Goal: Transaction & Acquisition: Download file/media

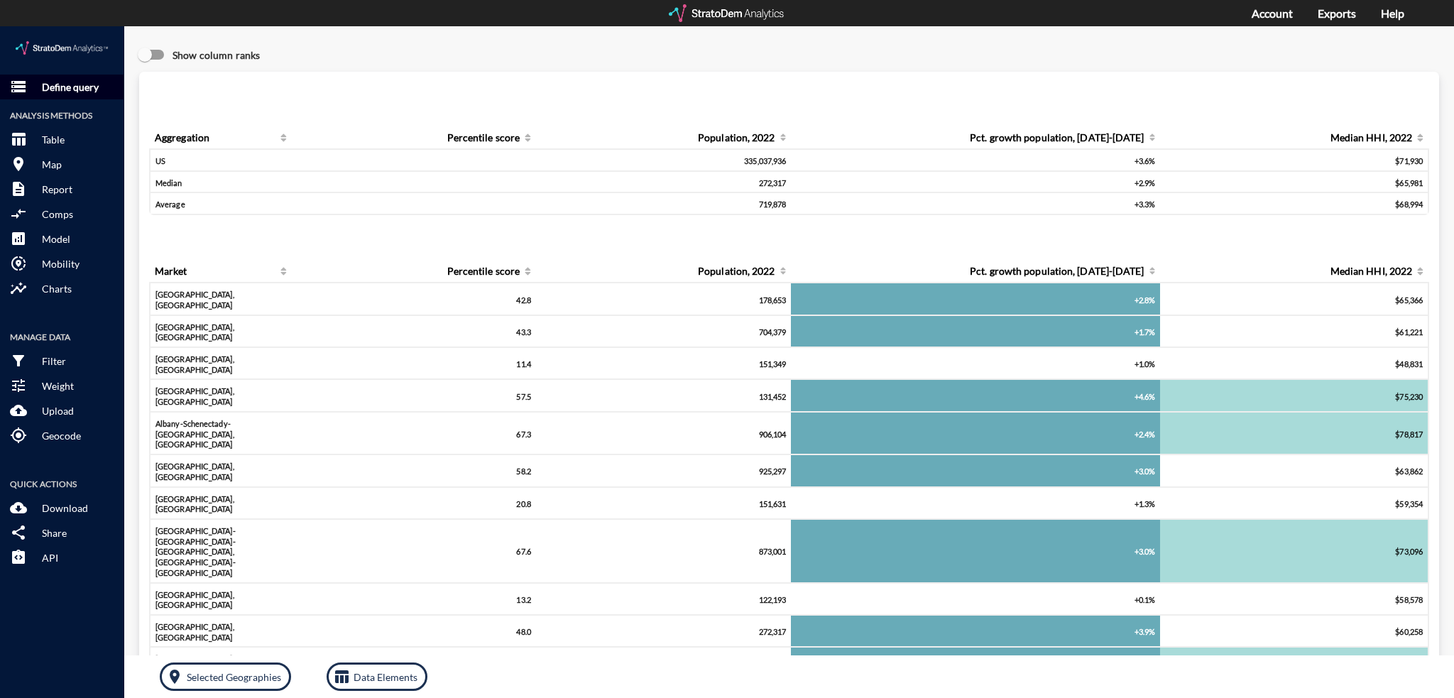
click p "Define query"
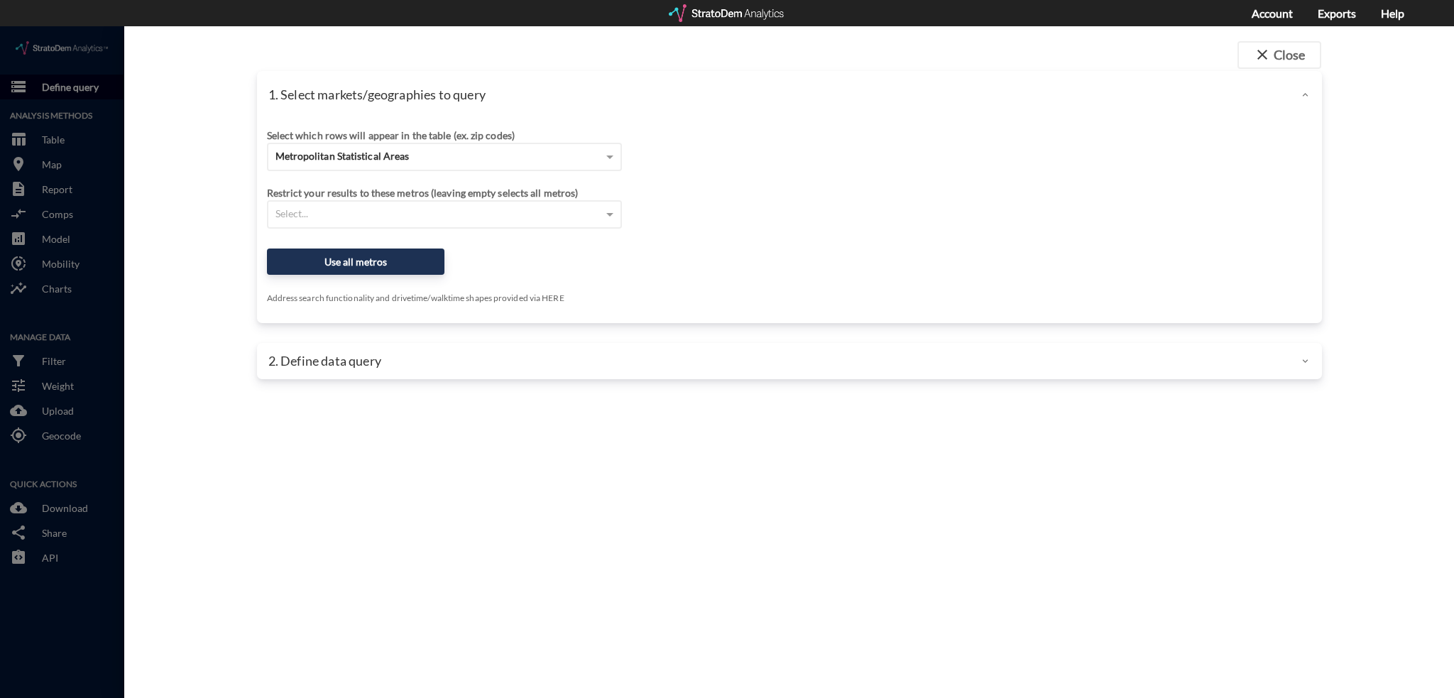
scroll to position [3, 0]
drag, startPoint x: 418, startPoint y: 129, endPoint x: 417, endPoint y: 138, distance: 8.5
click div "Metropolitan Statistical Areas"
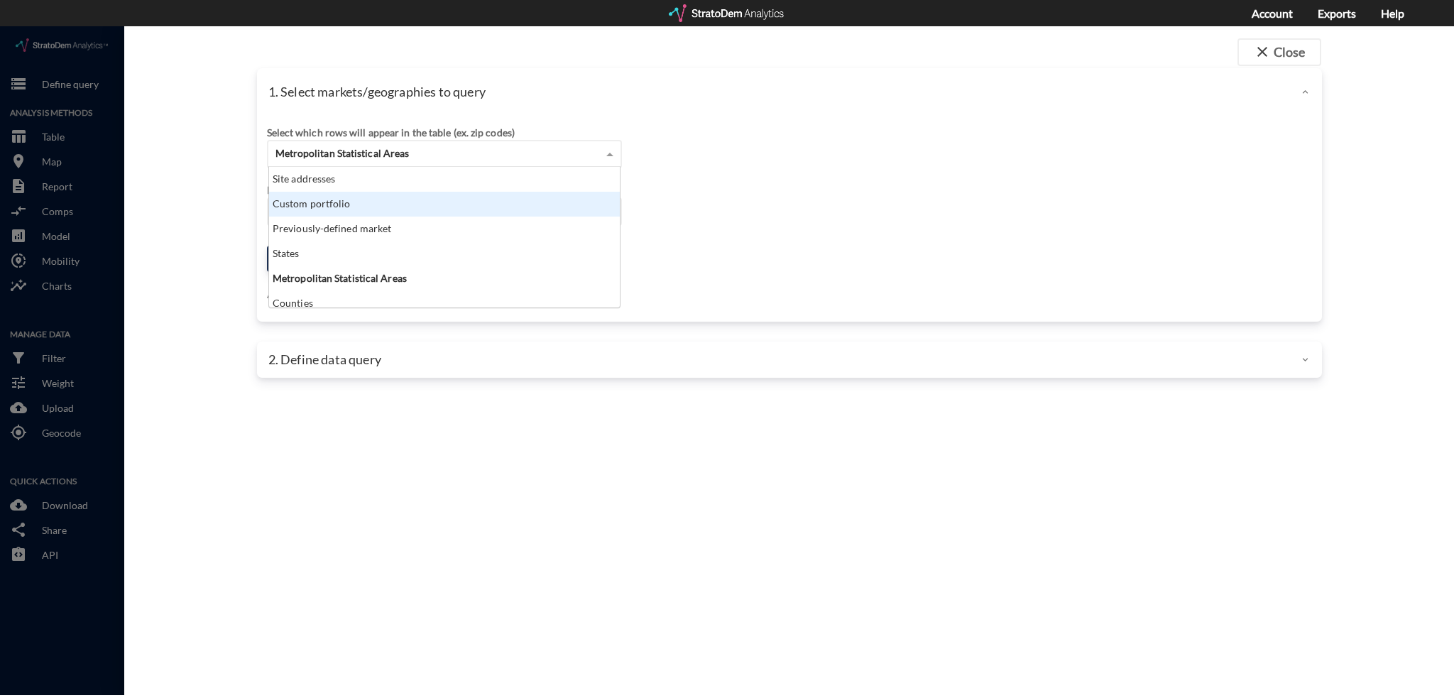
scroll to position [129, 343]
click div "Site addresses"
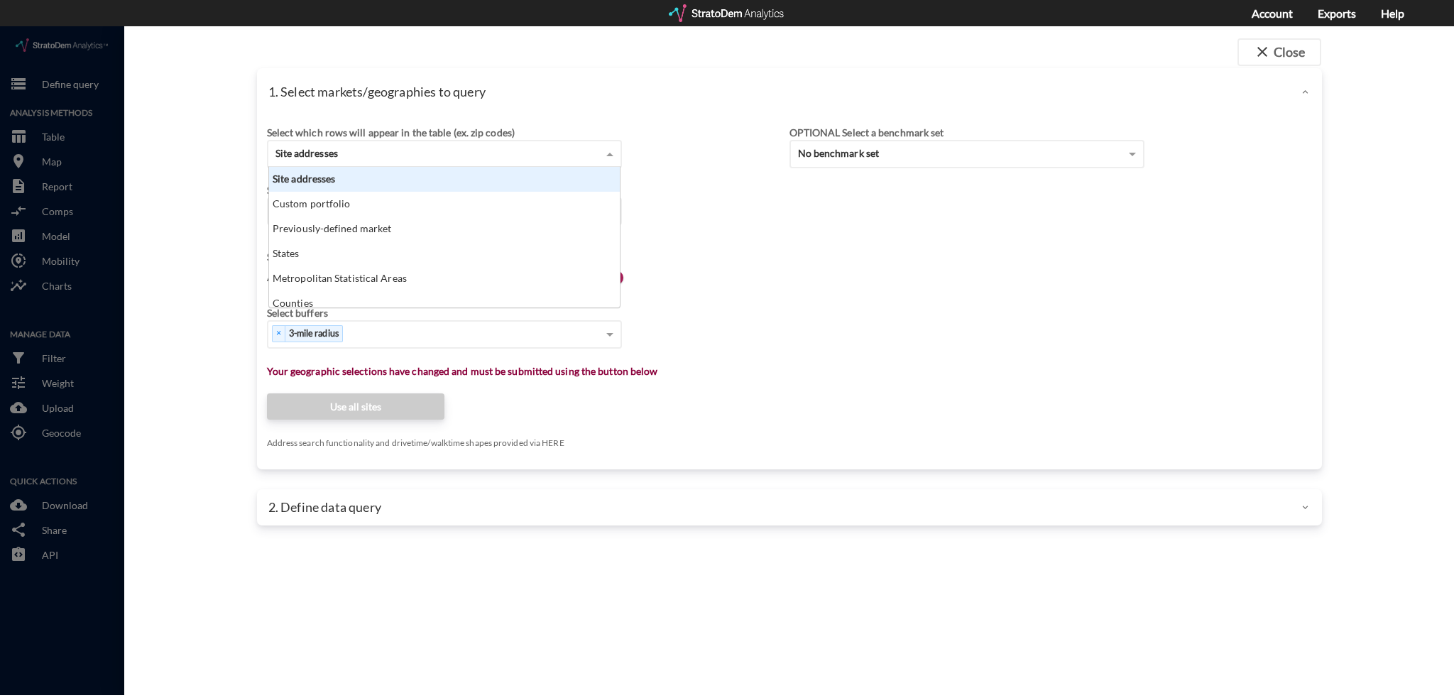
scroll to position [11, 9]
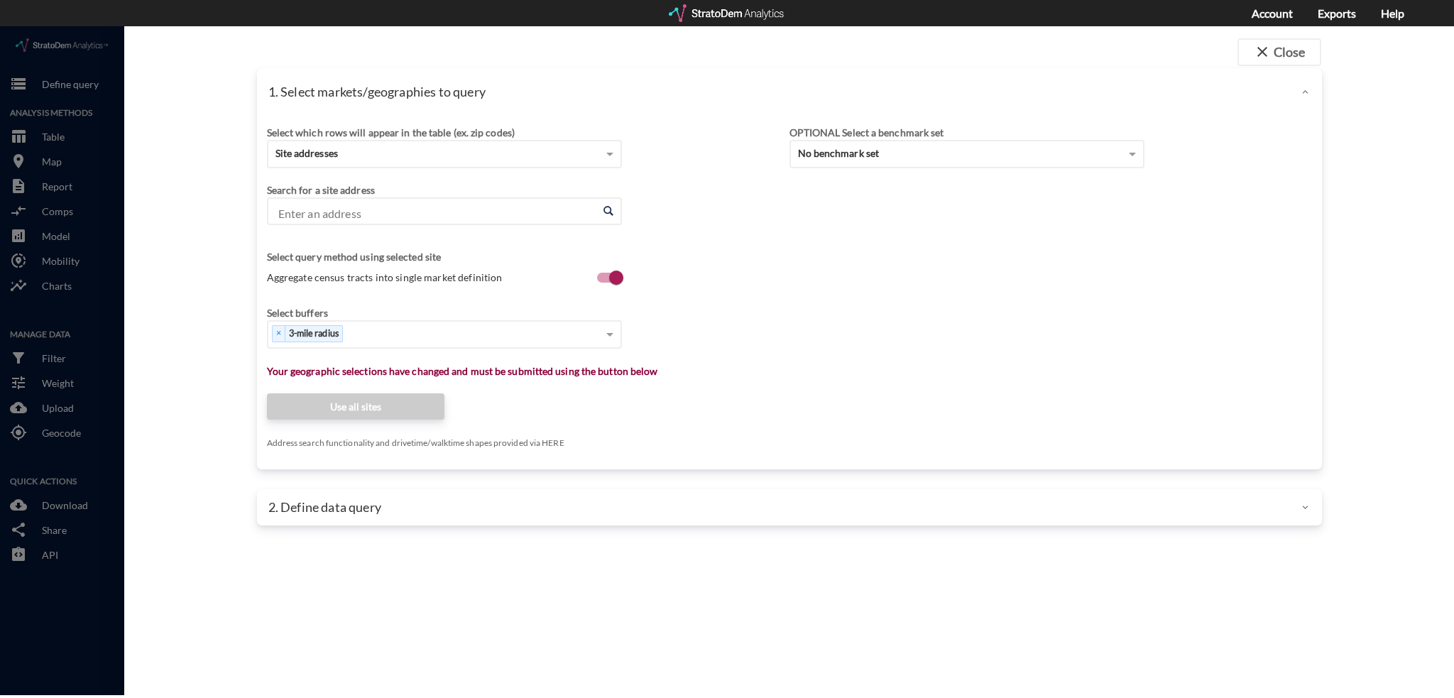
click div "Search for a site address Enter an address Enter an address"
click input "Enter an address"
paste input "[STREET_ADDRESS]"
click li "[STREET_ADDRESS][US_STATE]"
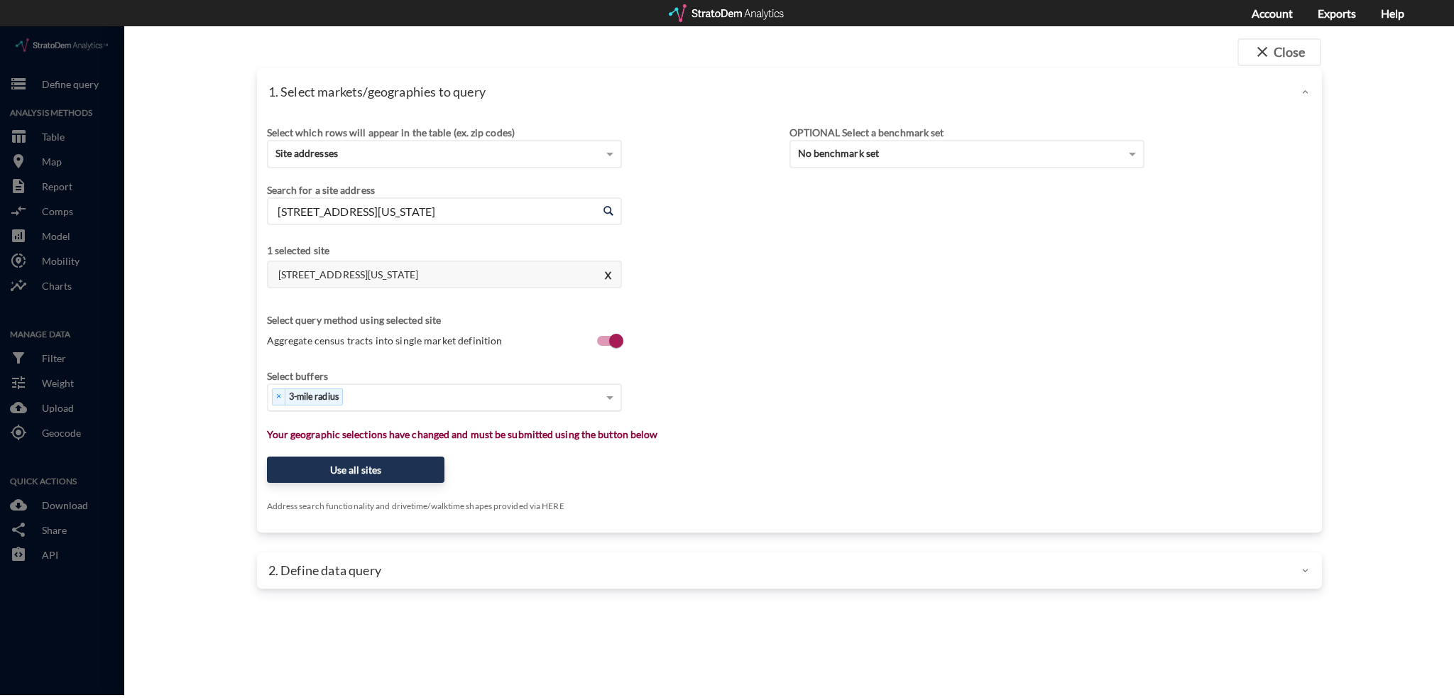
click input
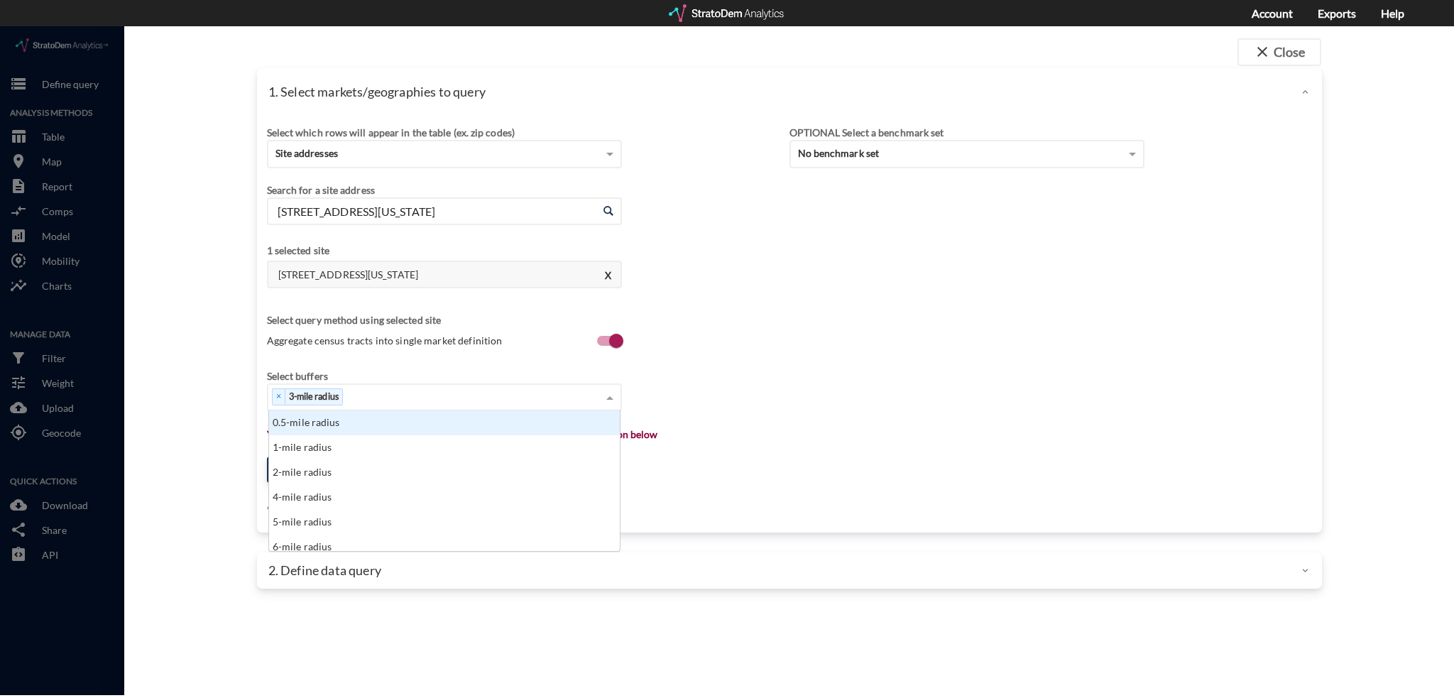
scroll to position [129, 343]
click div "1-mile radius"
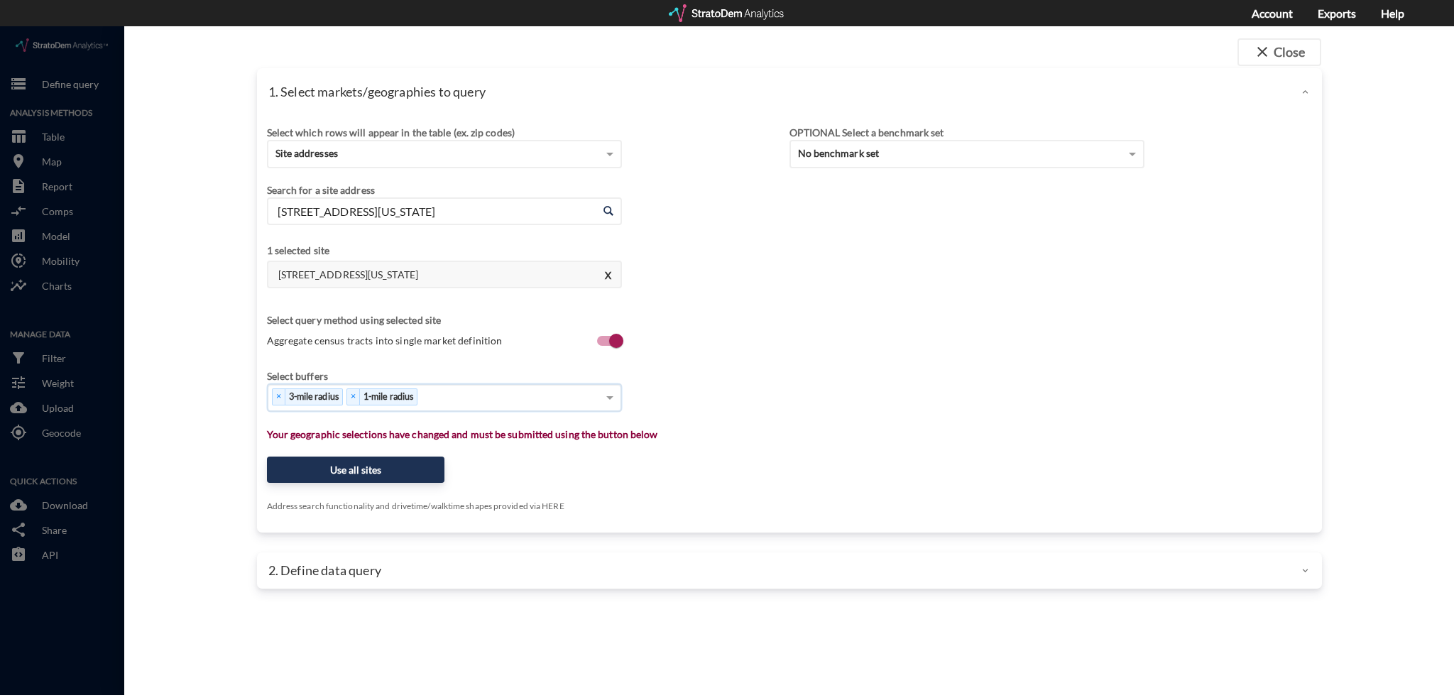
click div "× 3-mile radius × 1-mile radius"
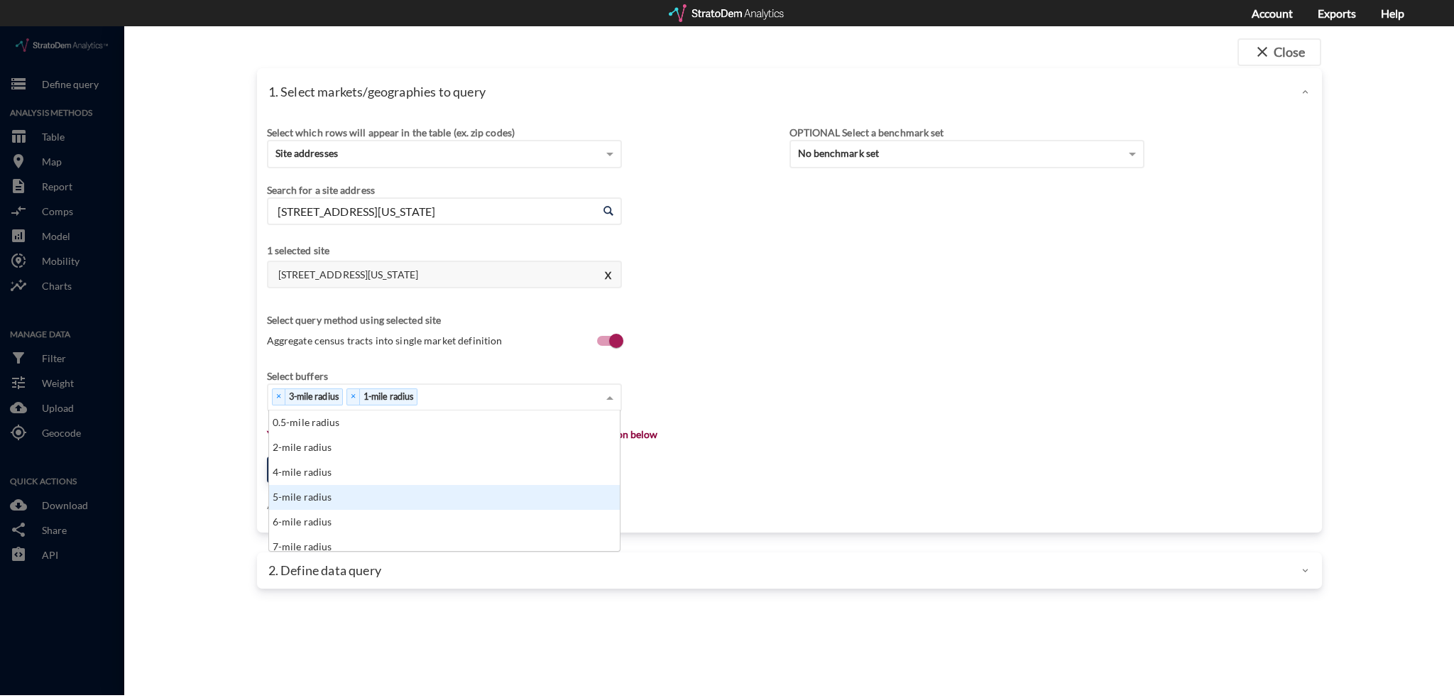
click div "5-mile radius"
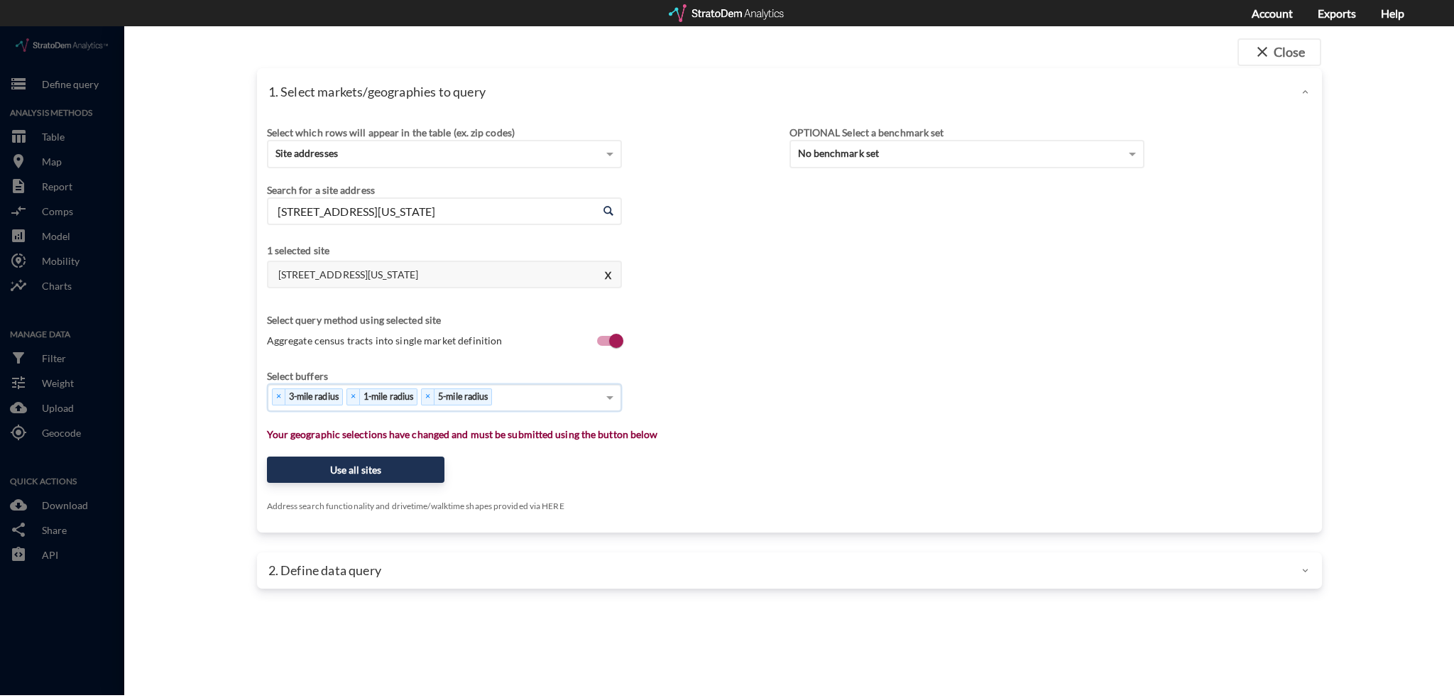
click div "× 3-mile radius × 1-mile radius × 5-mile radius"
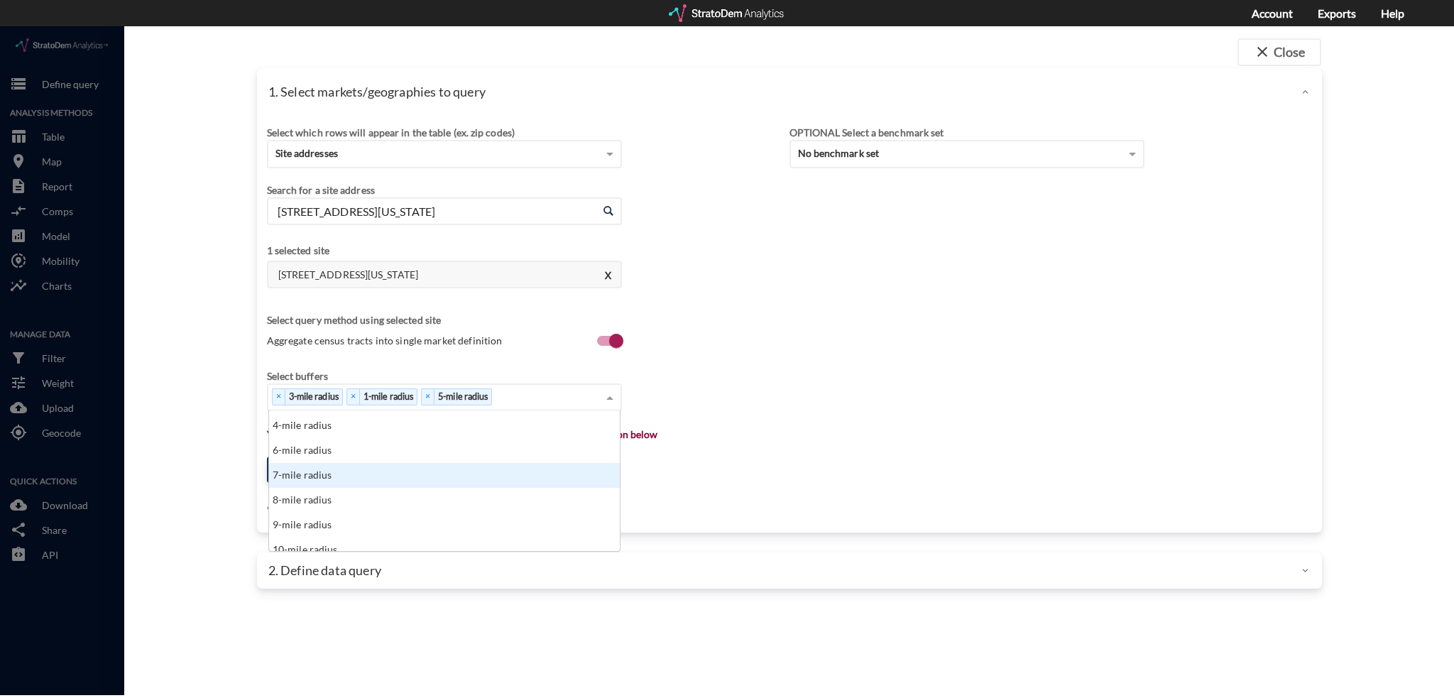
scroll to position [71, 0]
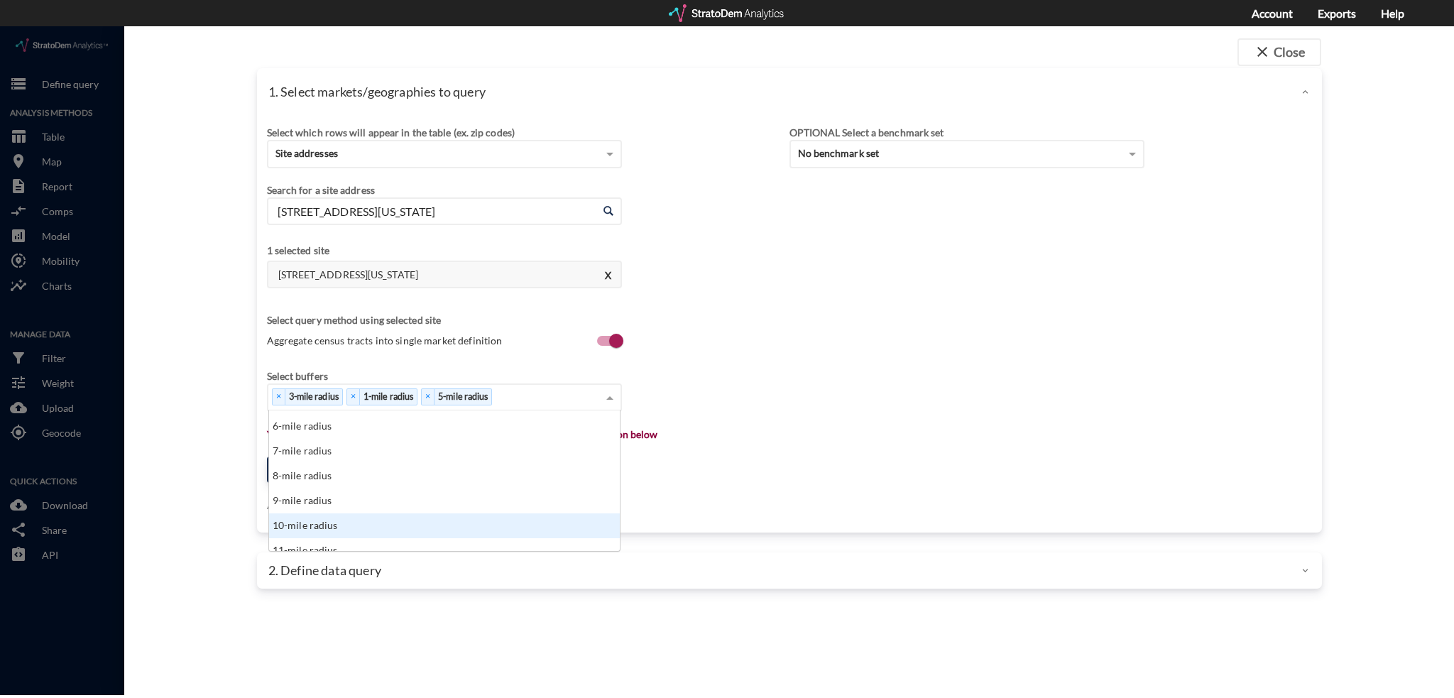
click div "10-mile radius"
drag, startPoint x: 487, startPoint y: 195, endPoint x: 513, endPoint y: 186, distance: 27.6
click input "[STREET_ADDRESS][US_STATE]"
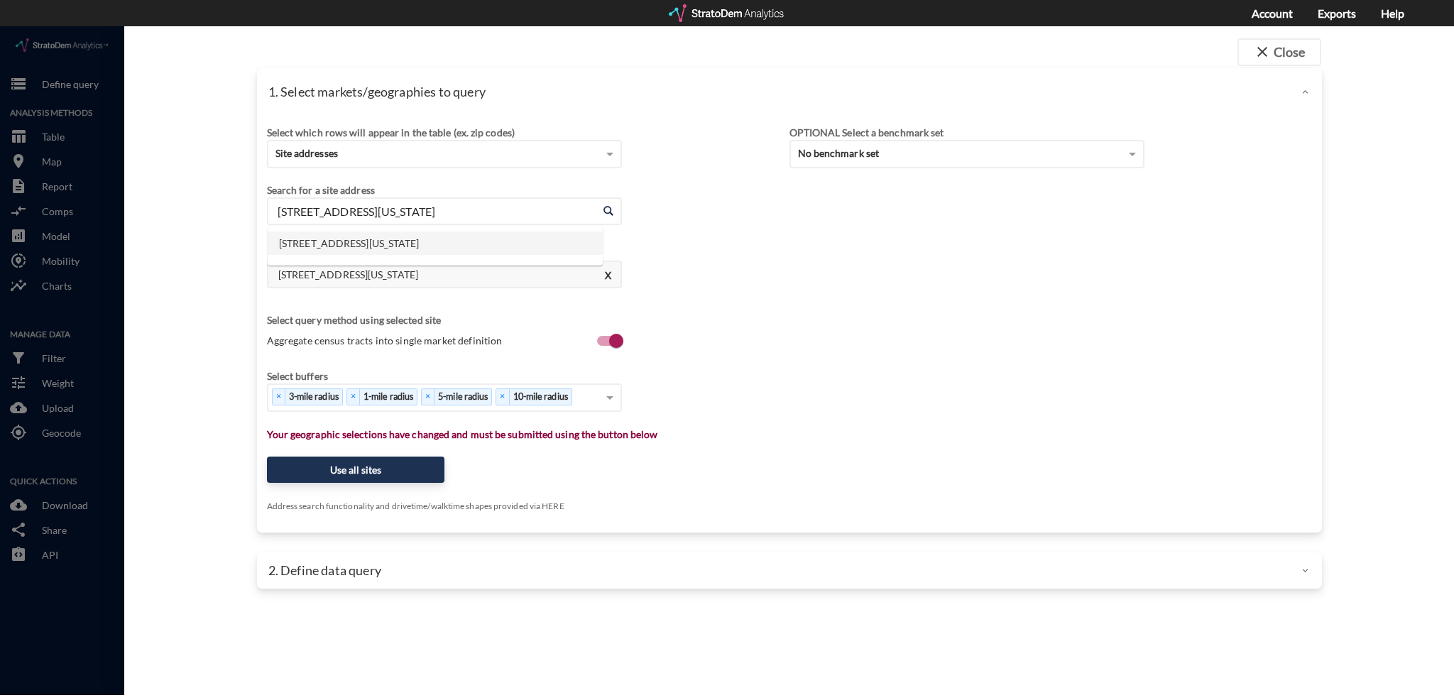
paste input "200 Robilyn Dr. Mckinnney [GEOGRAPHIC_DATA]"
click li "[STREET_ADDRESS][PERSON_NAME][US_STATE]"
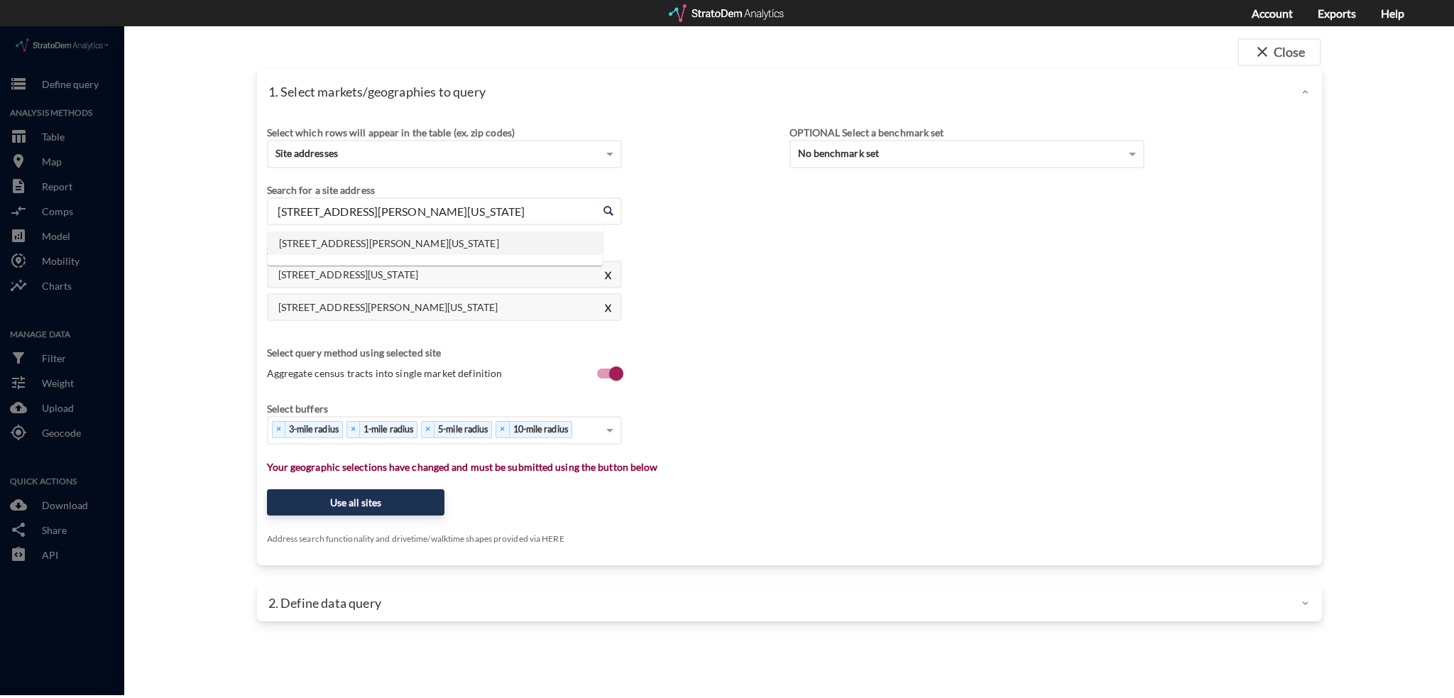
click input "[STREET_ADDRESS][PERSON_NAME][US_STATE]"
paste input "[STREET_ADDRESS]"
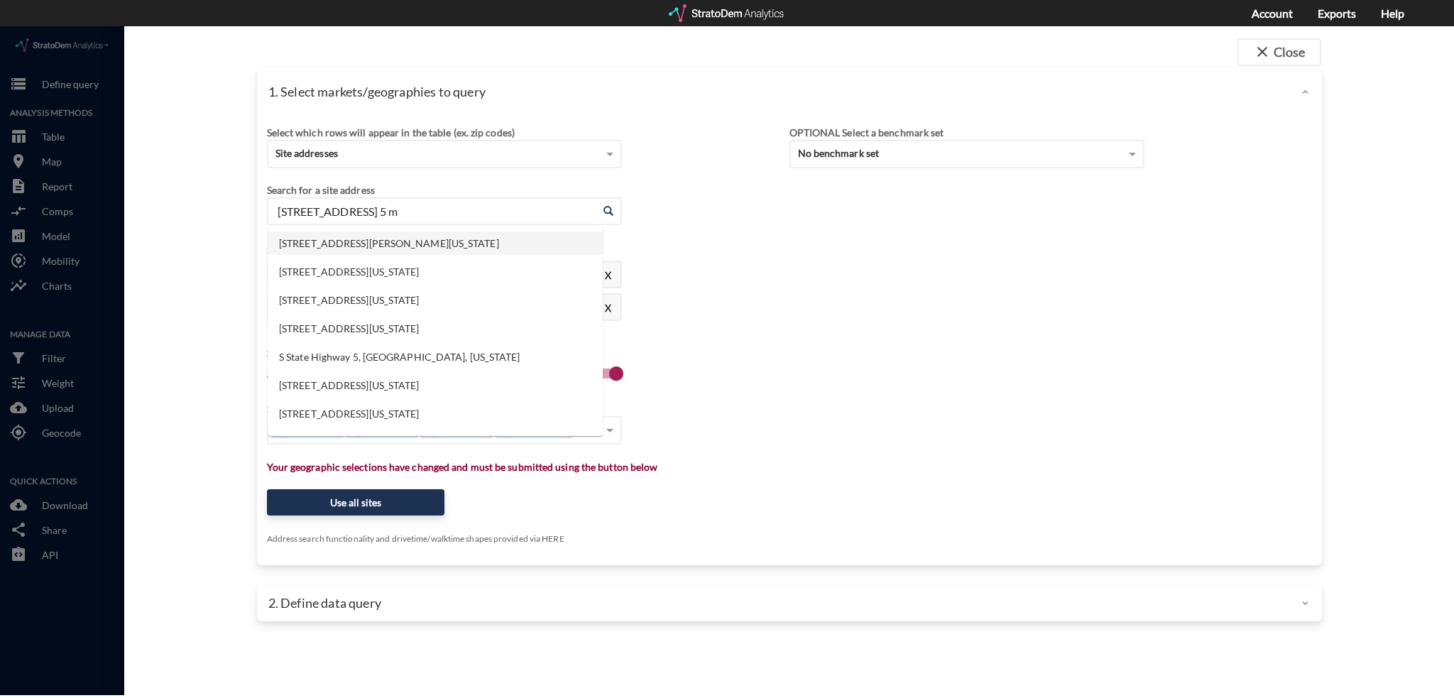
click li "[STREET_ADDRESS][PERSON_NAME][US_STATE]"
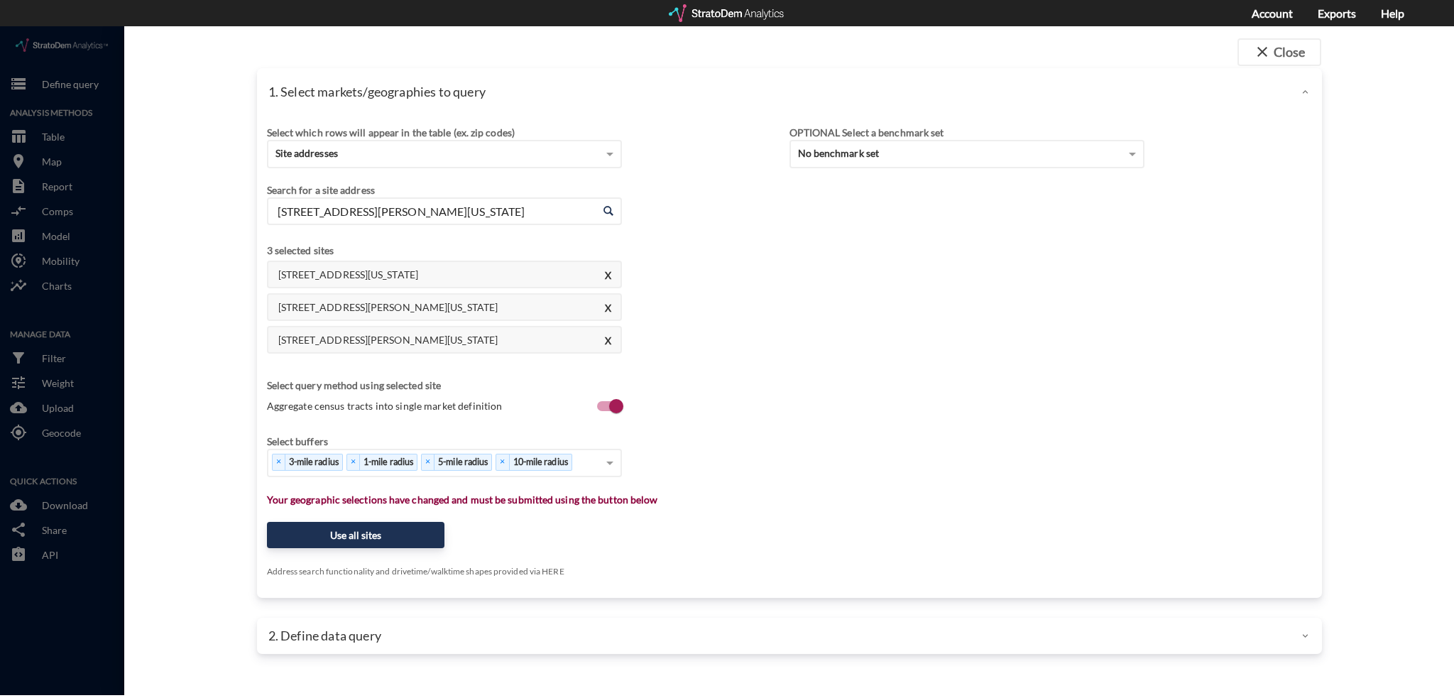
drag, startPoint x: 476, startPoint y: 162, endPoint x: 503, endPoint y: 180, distance: 32.7
click div "Search for a site address"
click input "[STREET_ADDRESS][PERSON_NAME][US_STATE]"
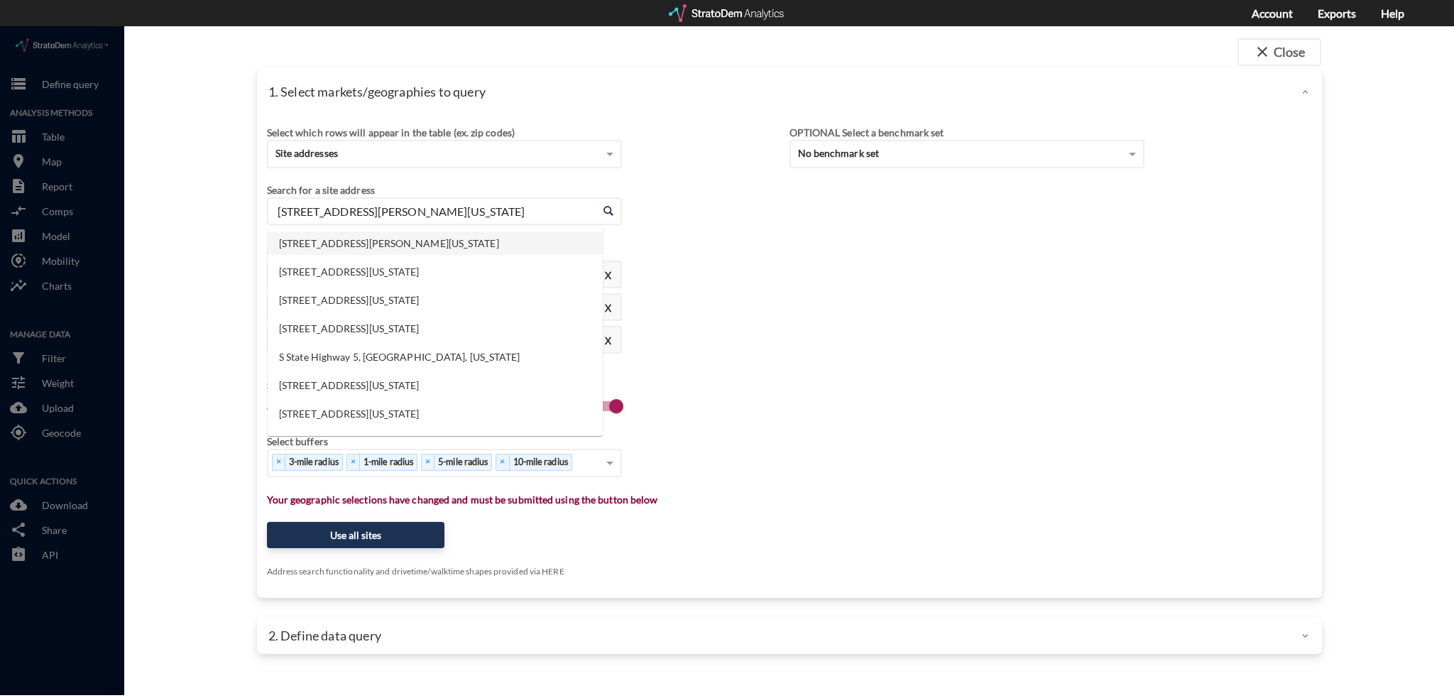
paste input "[STREET_ADDRESS][PERSON_NAME]"
click li "[STREET_ADDRESS][PERSON_NAME][US_STATE]"
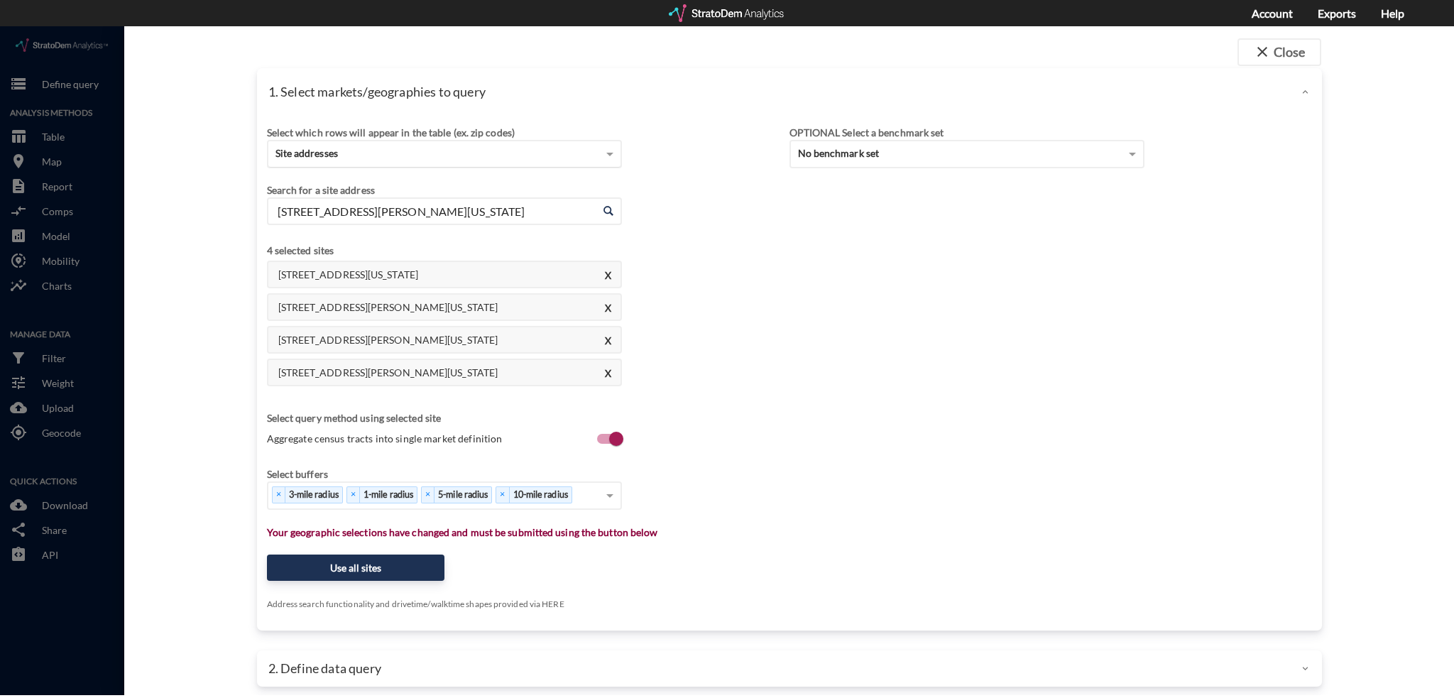
click div "Site addresses"
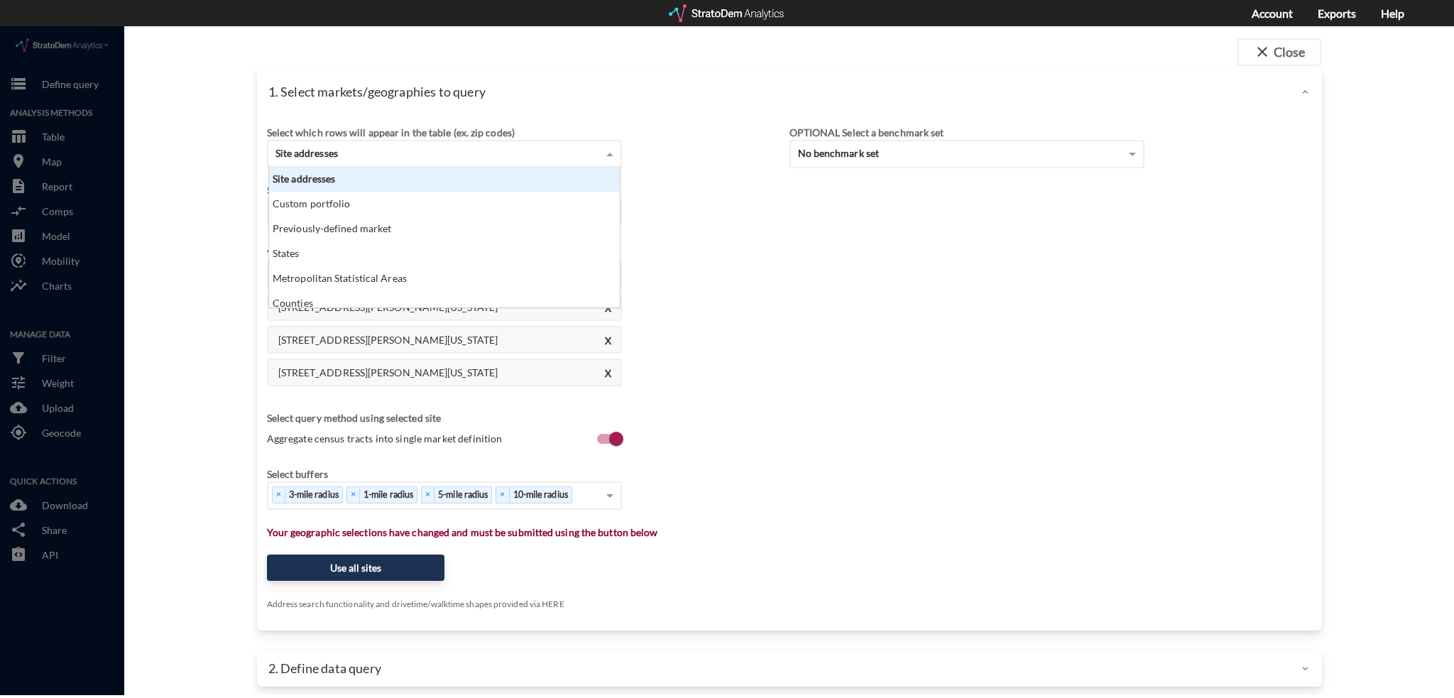
scroll to position [129, 343]
click div "Select which rows will appear in the table (ex. zip codes) Site addresses Site …"
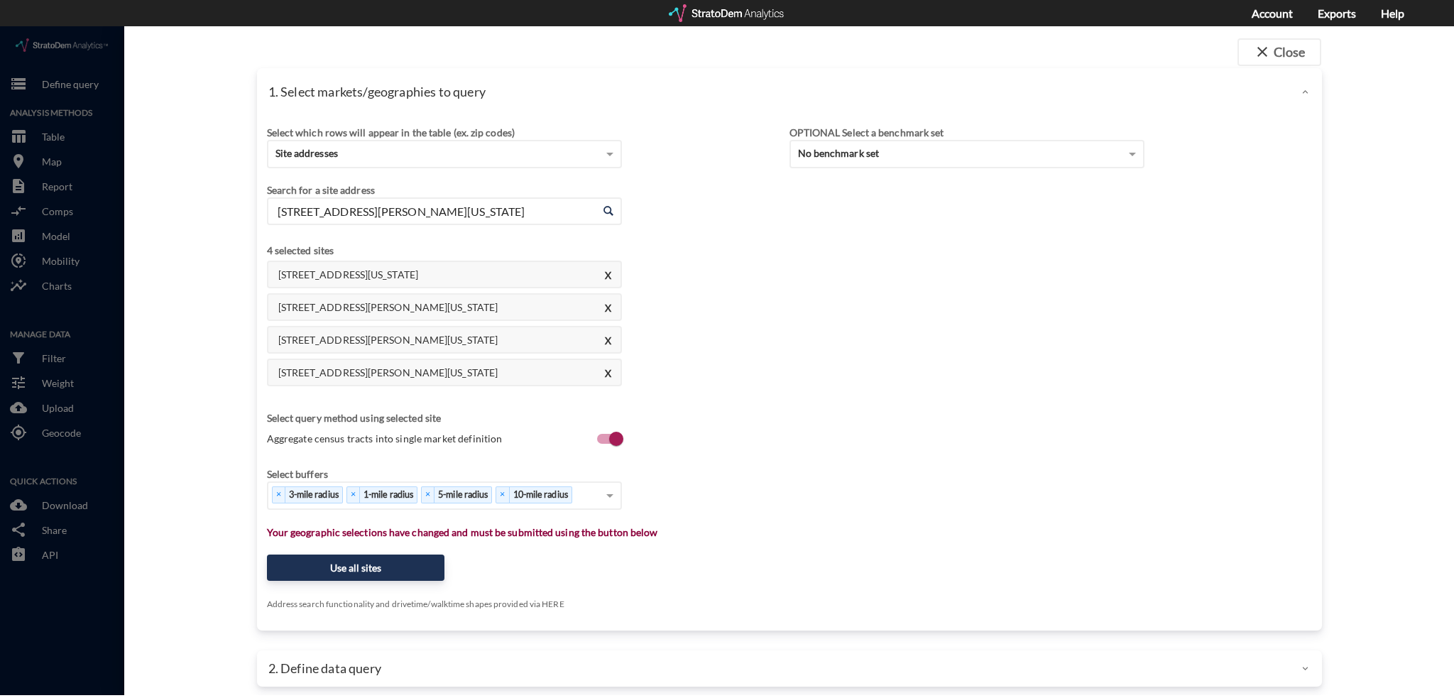
click input "[STREET_ADDRESS][PERSON_NAME][US_STATE]"
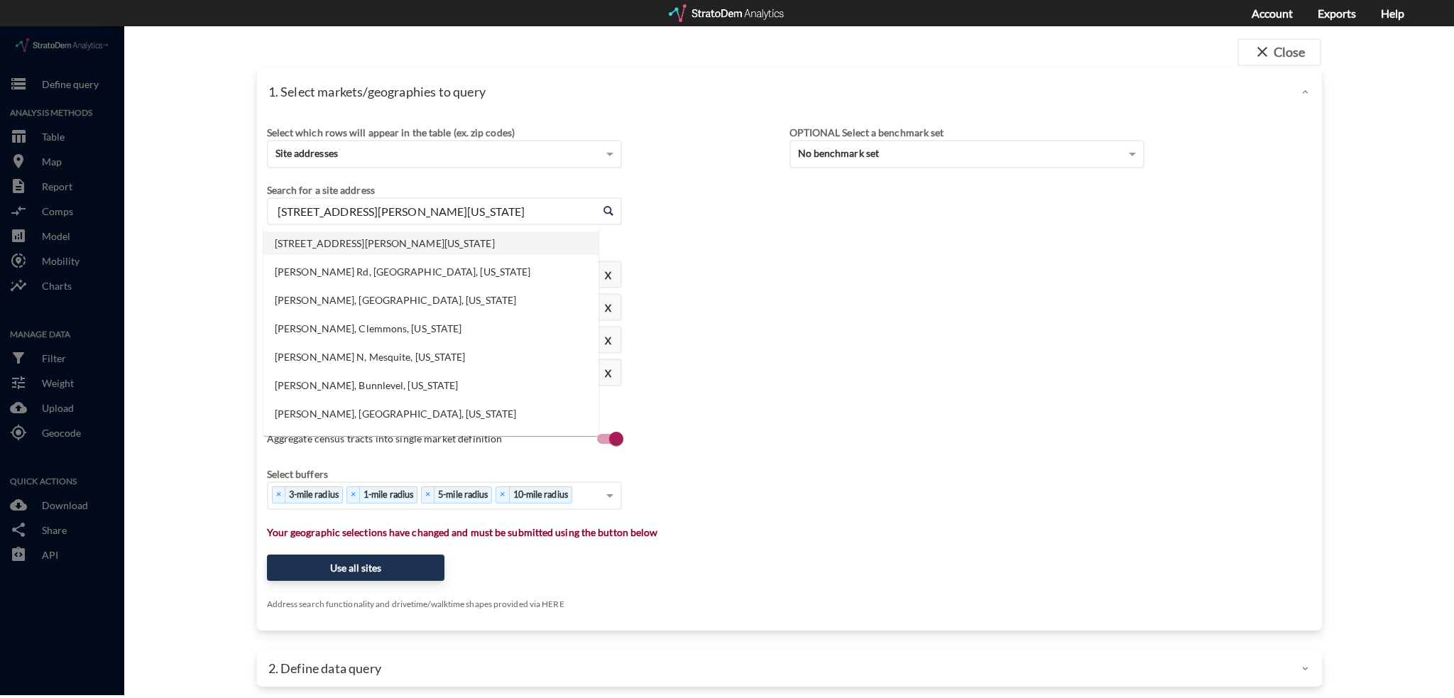
paste input "[STREET_ADDRESS][PERSON_NAME]"
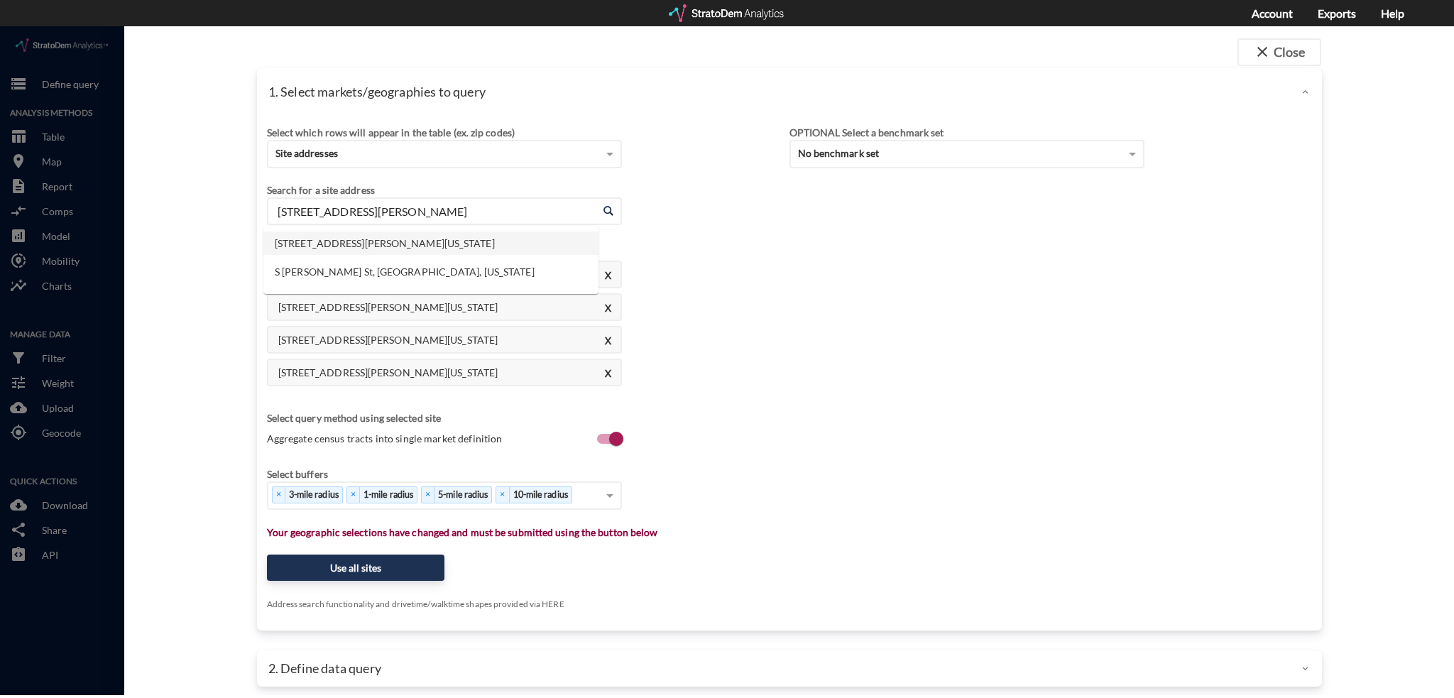
click li "[STREET_ADDRESS][PERSON_NAME][US_STATE]"
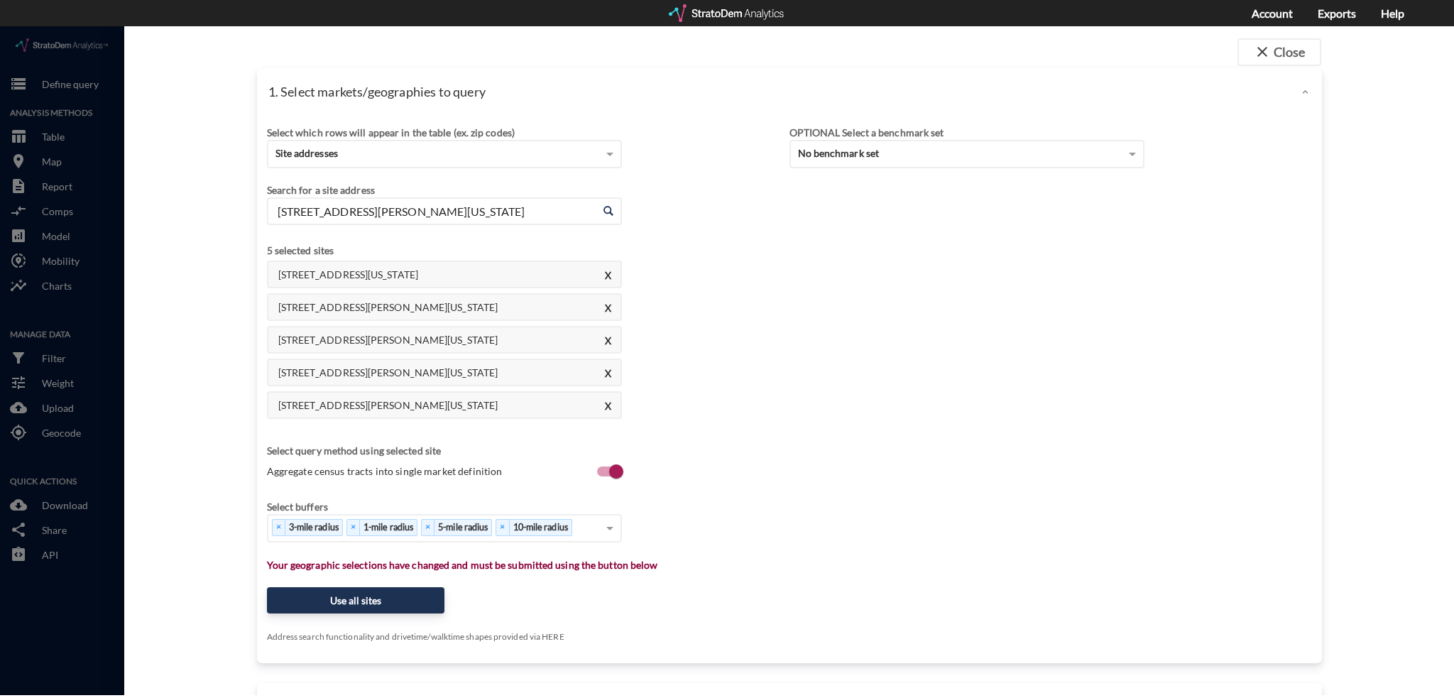
click div "Search for a site address Enter an address [STREET_ADDRESS][PERSON_NAME][US_STA…"
click input "[STREET_ADDRESS][PERSON_NAME][US_STATE]"
paste input "[STREET_ADDRESS]"
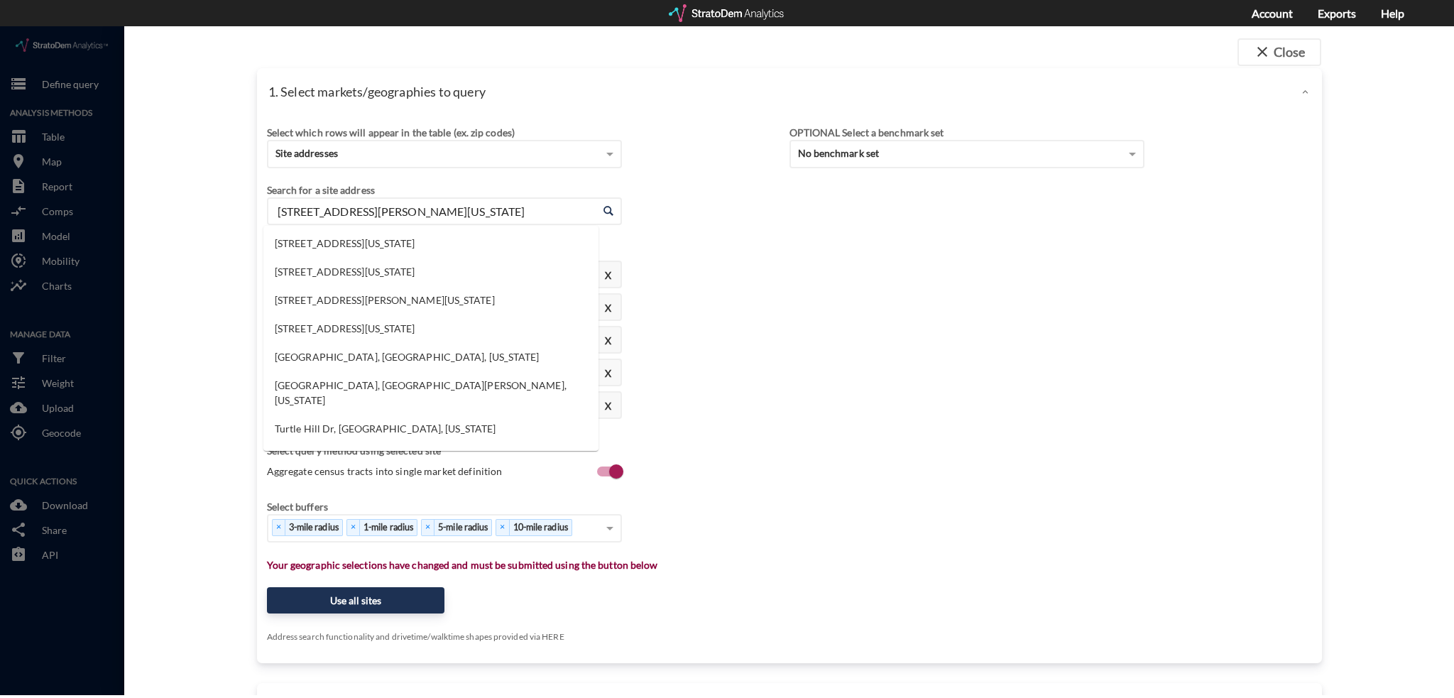
drag, startPoint x: 471, startPoint y: 194, endPoint x: 361, endPoint y: 202, distance: 111.0
click div "close Close 1. Select markets/geographies to query Select which rows will appea…"
paste input "[STREET_ADDRESS]"
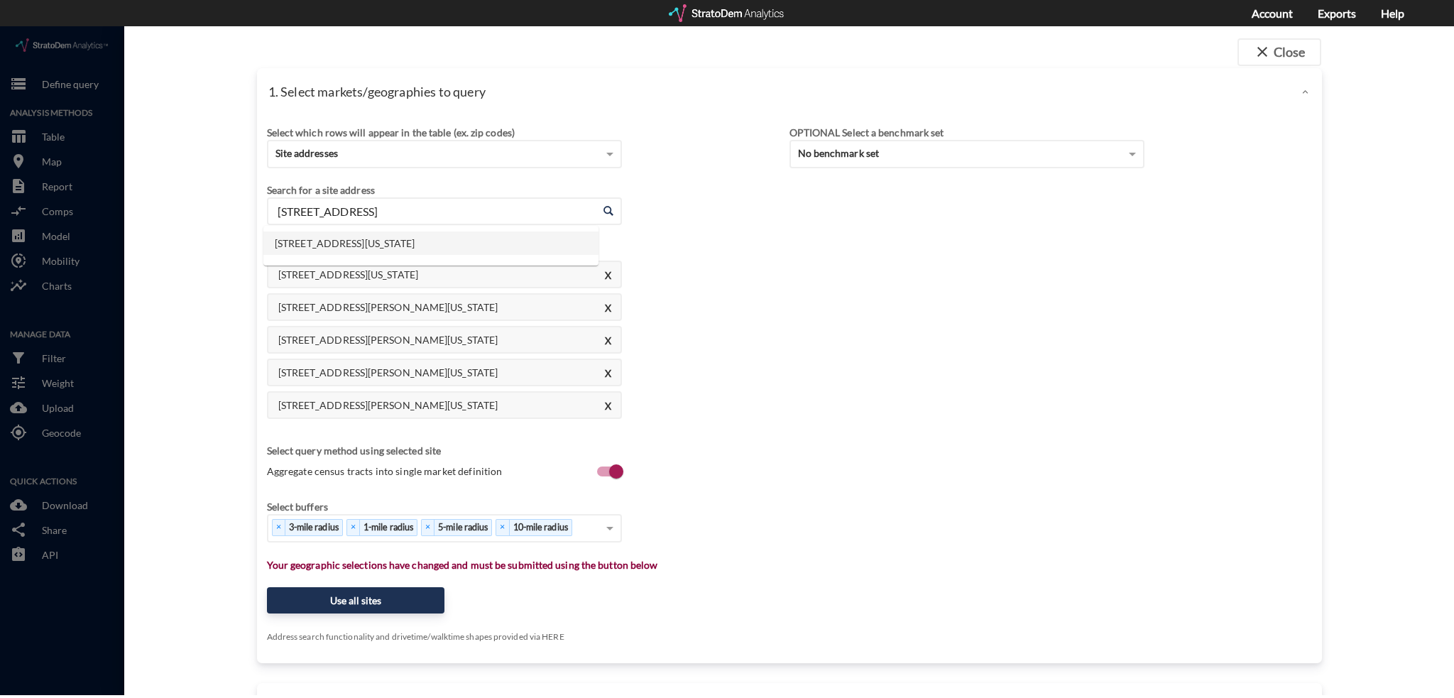
click li "[STREET_ADDRESS][US_STATE]"
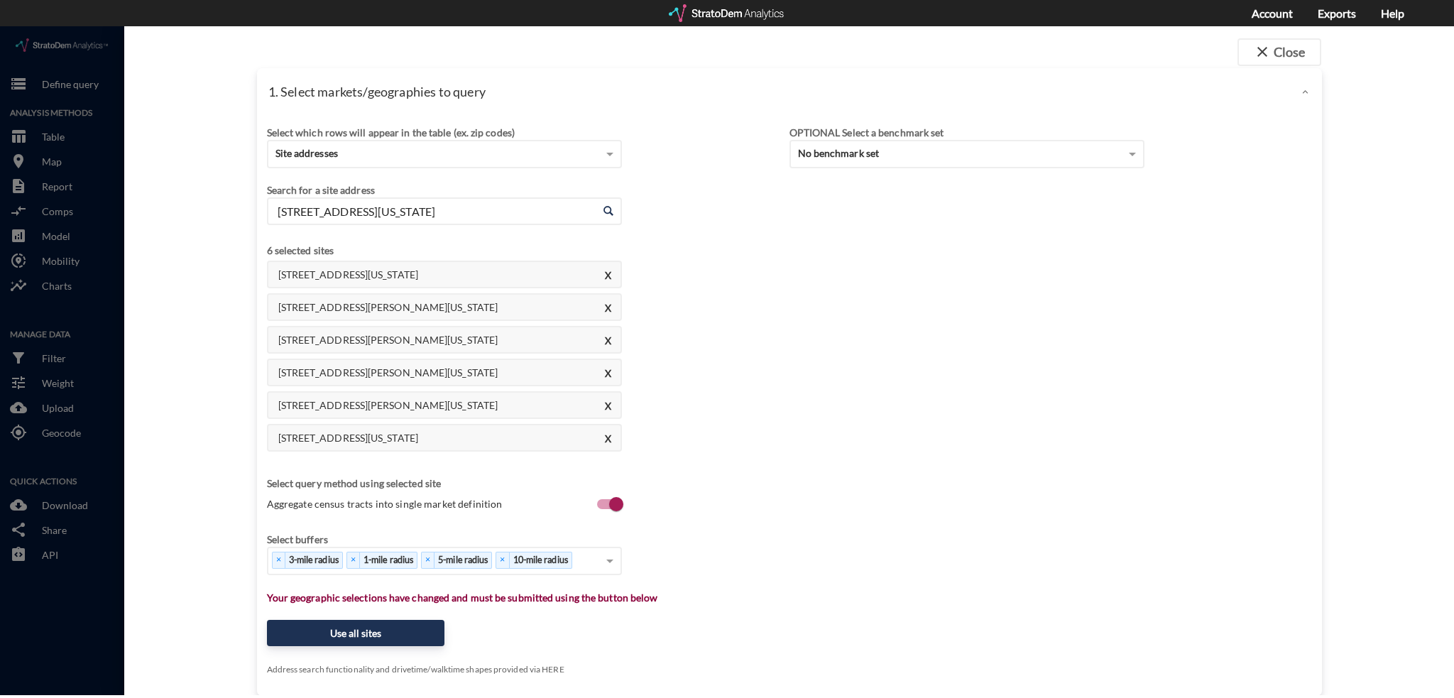
click input "[STREET_ADDRESS][US_STATE]"
paste input "[STREET_ADDRESS]"
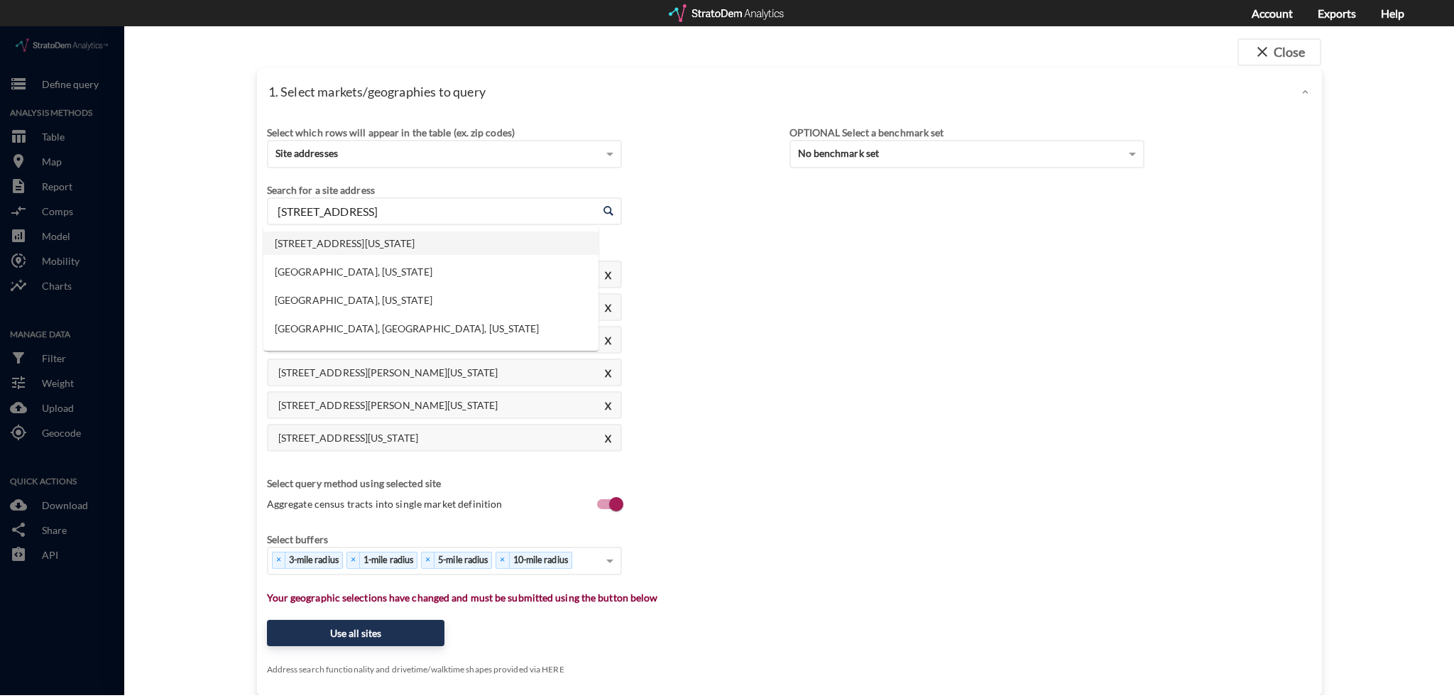
click li "[STREET_ADDRESS][US_STATE]"
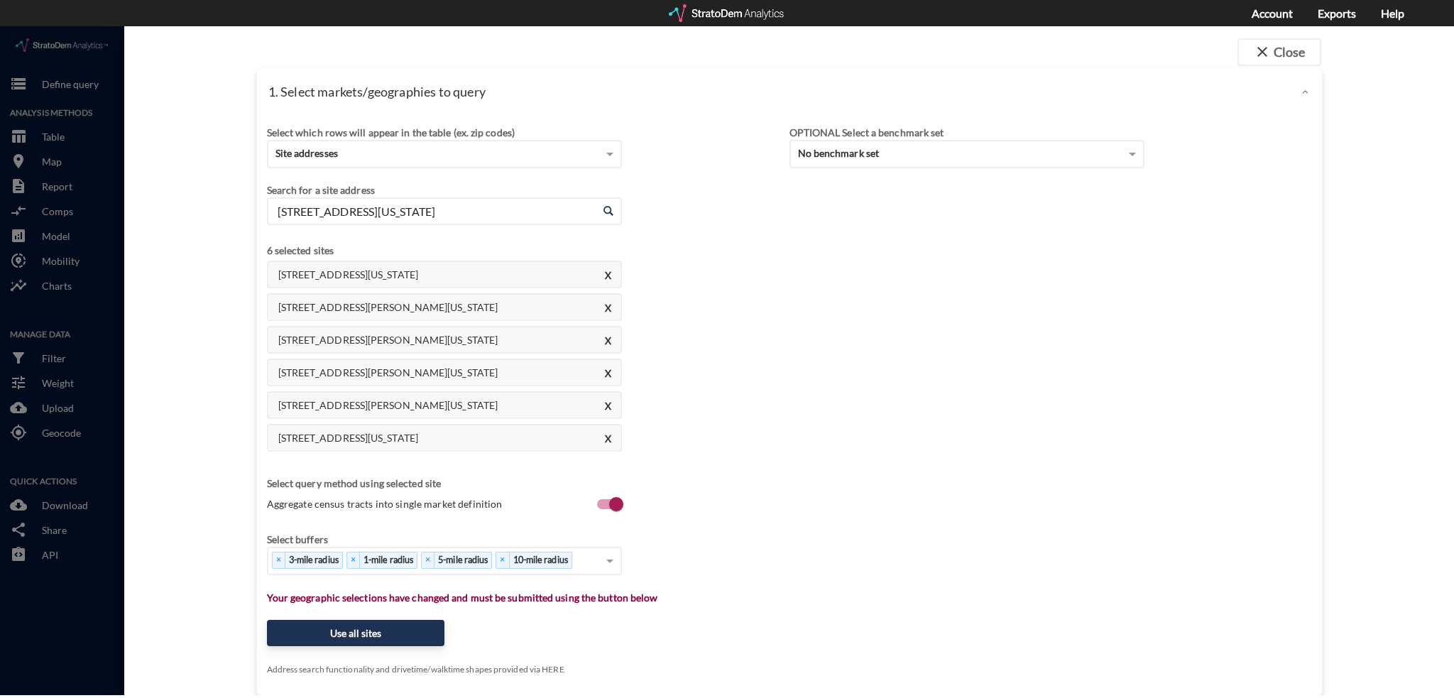
type input "[STREET_ADDRESS][US_STATE]"
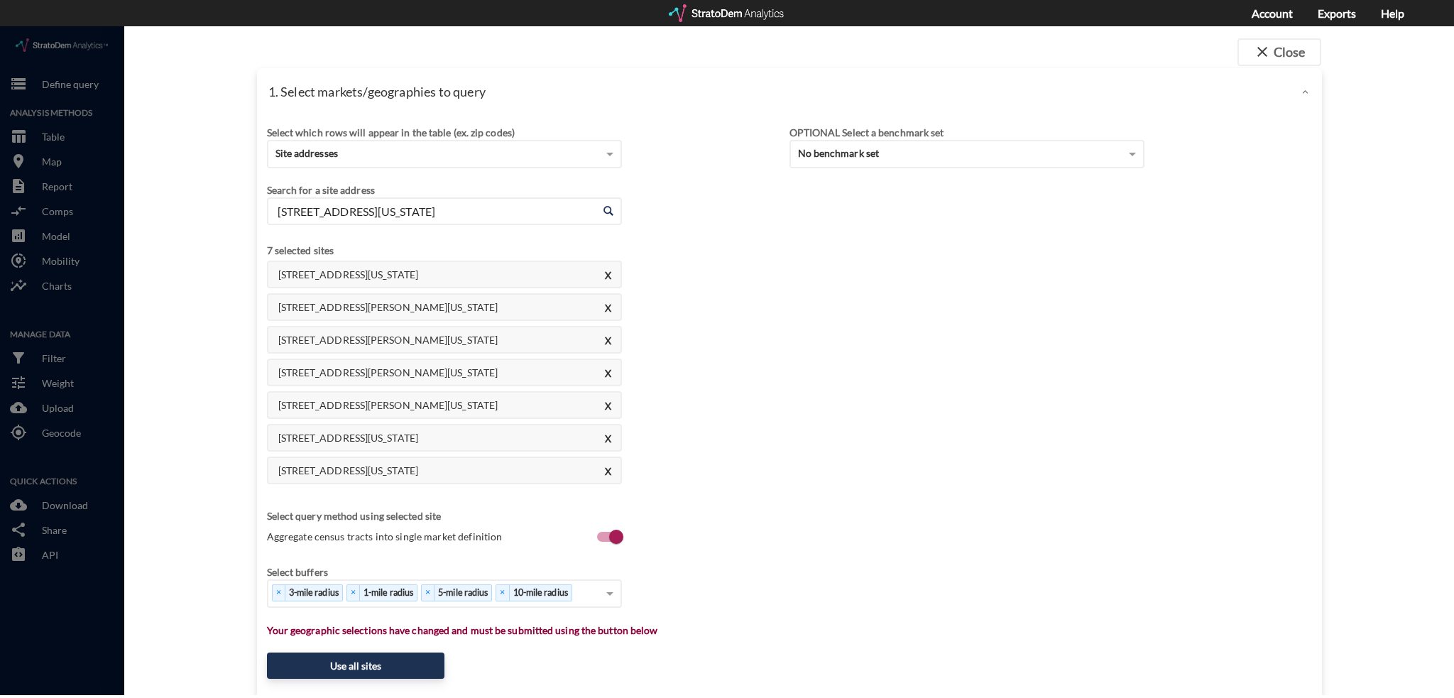
drag, startPoint x: 466, startPoint y: 201, endPoint x: 478, endPoint y: 193, distance: 15.0
click div "Search for a site address Enter an address [STREET_ADDRESS][US_STATE] Enter an …"
click input "[STREET_ADDRESS][US_STATE]"
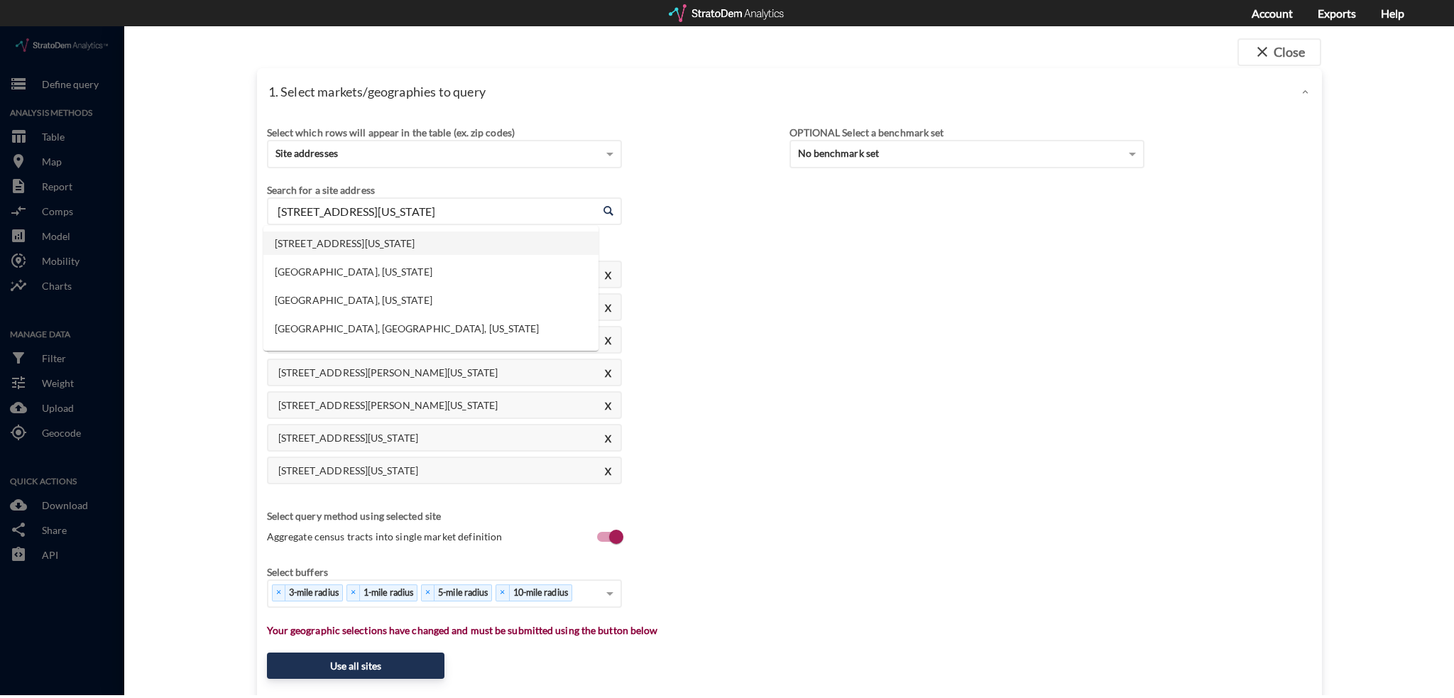
paste input "text"
type input "[STREET_ADDRESS][US_STATE]"
click div "Select which rows will appear in the table (ex. zip codes) Site addresses Selec…"
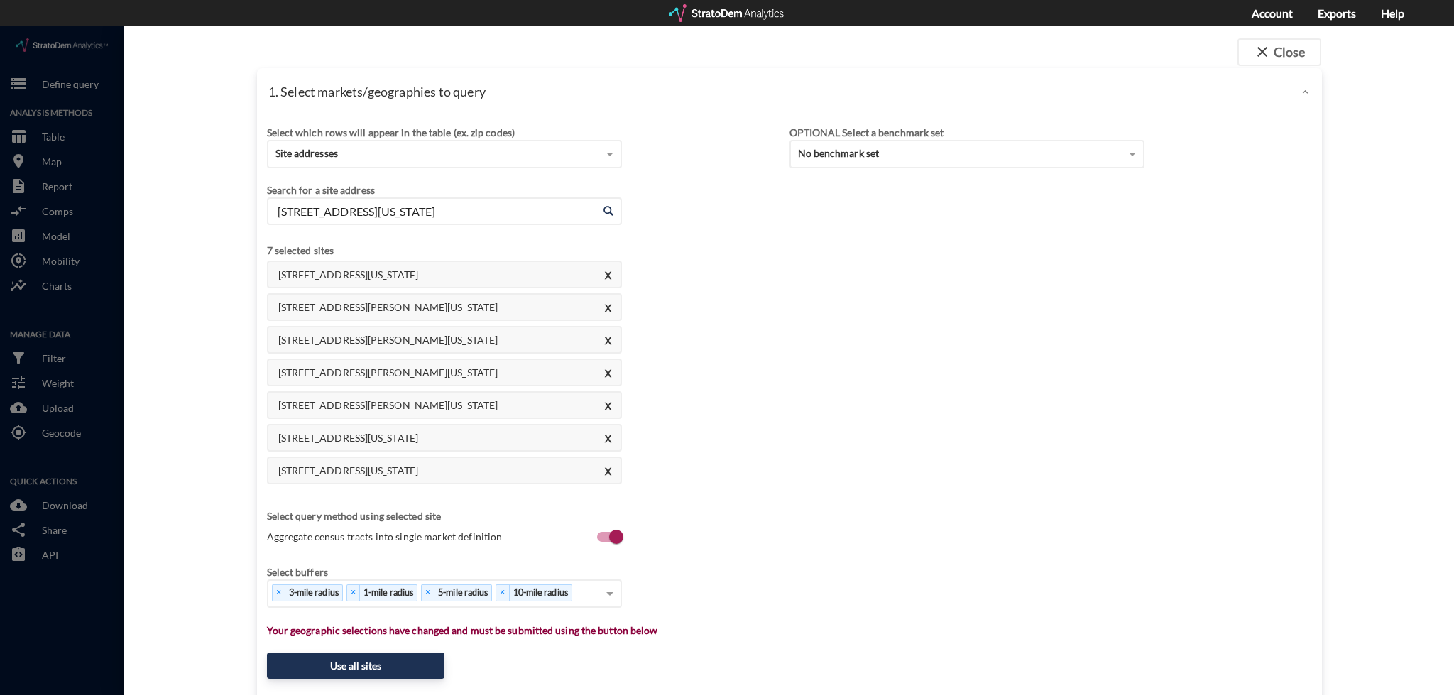
click input "[STREET_ADDRESS][US_STATE]"
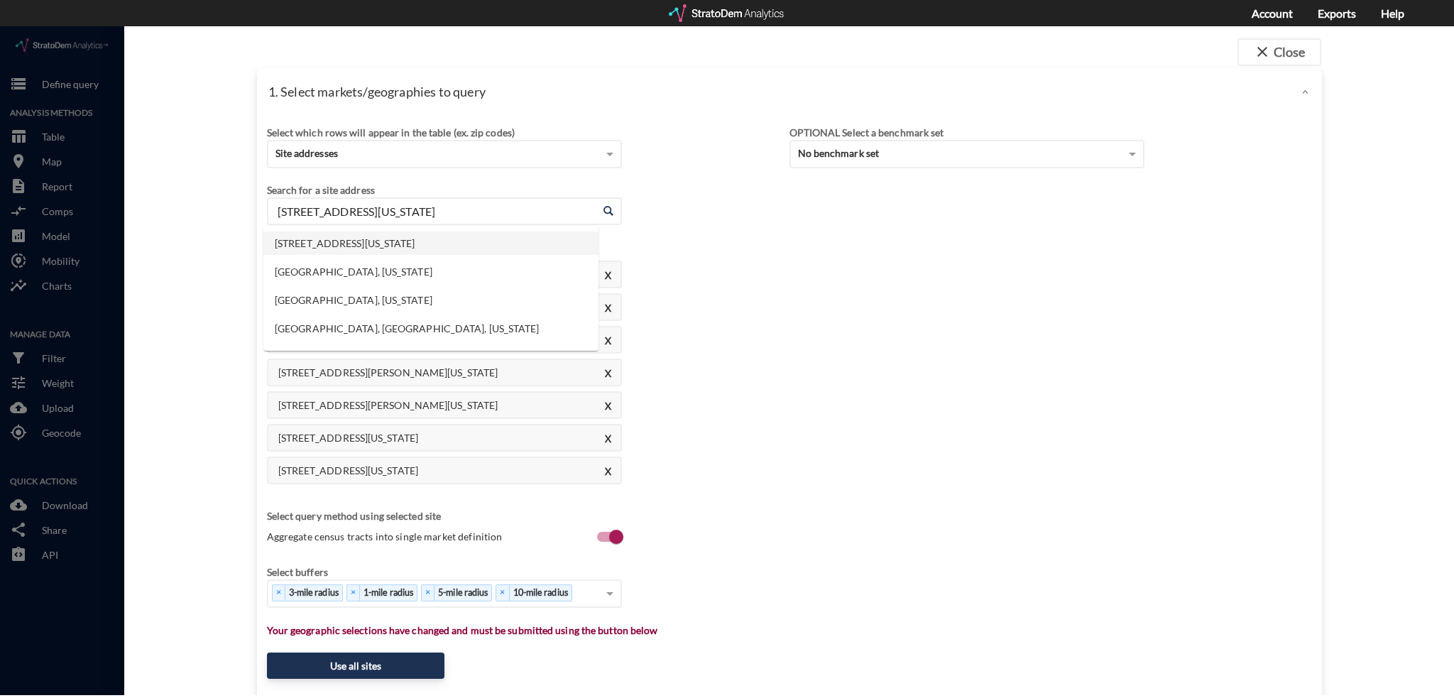
paste input "text"
type input "[STREET_ADDRESS][US_STATE]"
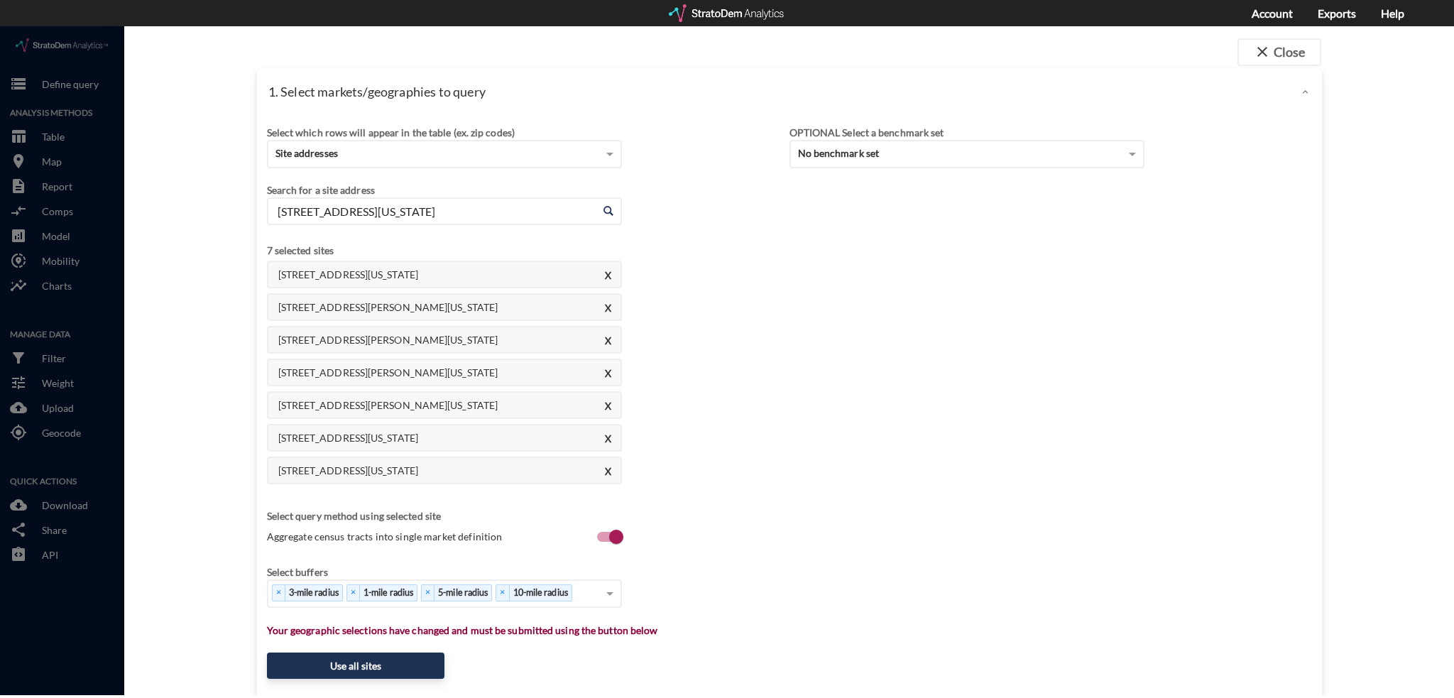
paste input "text"
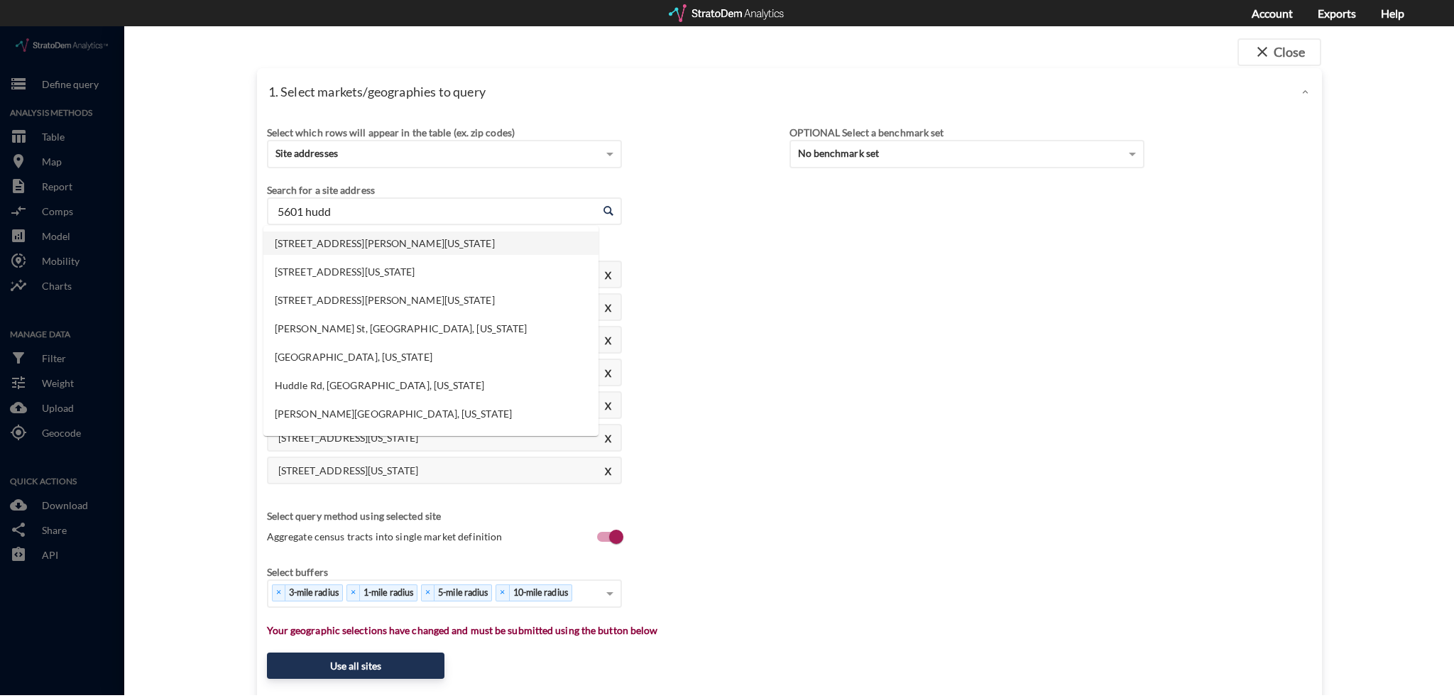
click li "[STREET_ADDRESS][PERSON_NAME][US_STATE]"
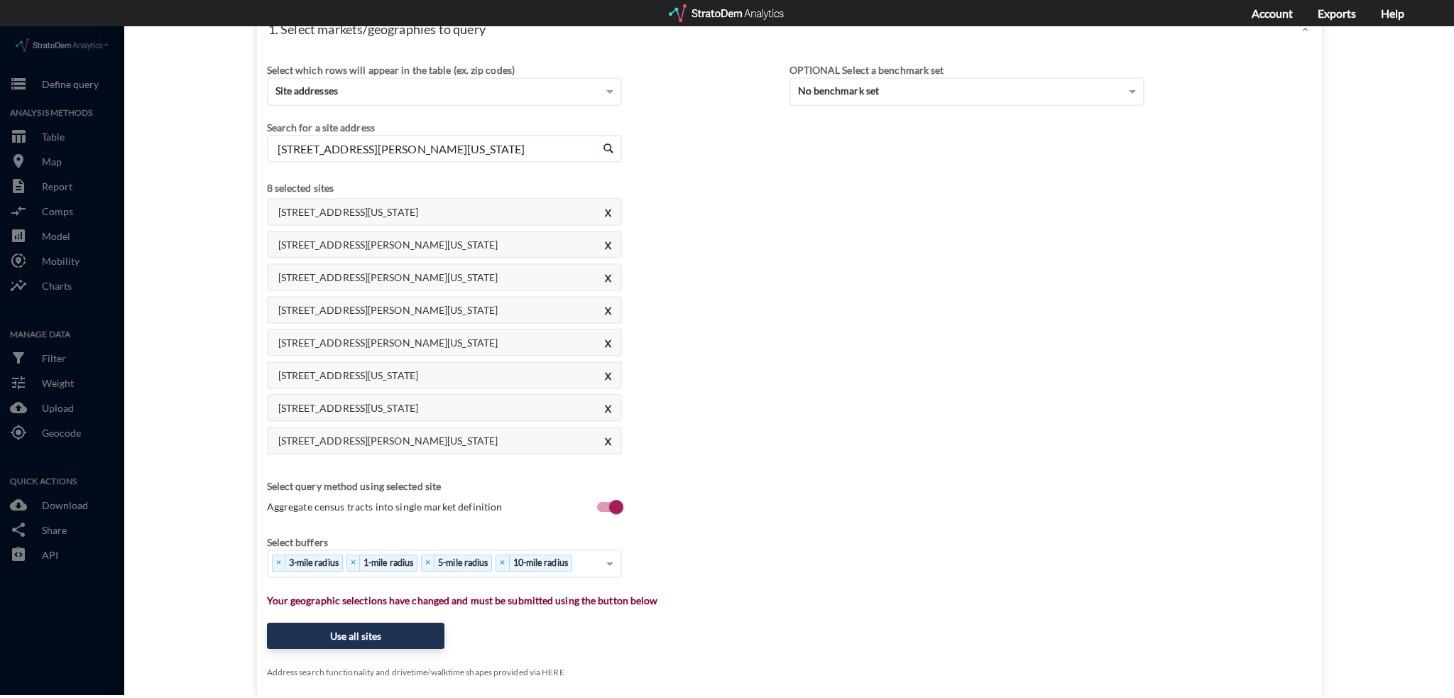
scroll to position [136, 0]
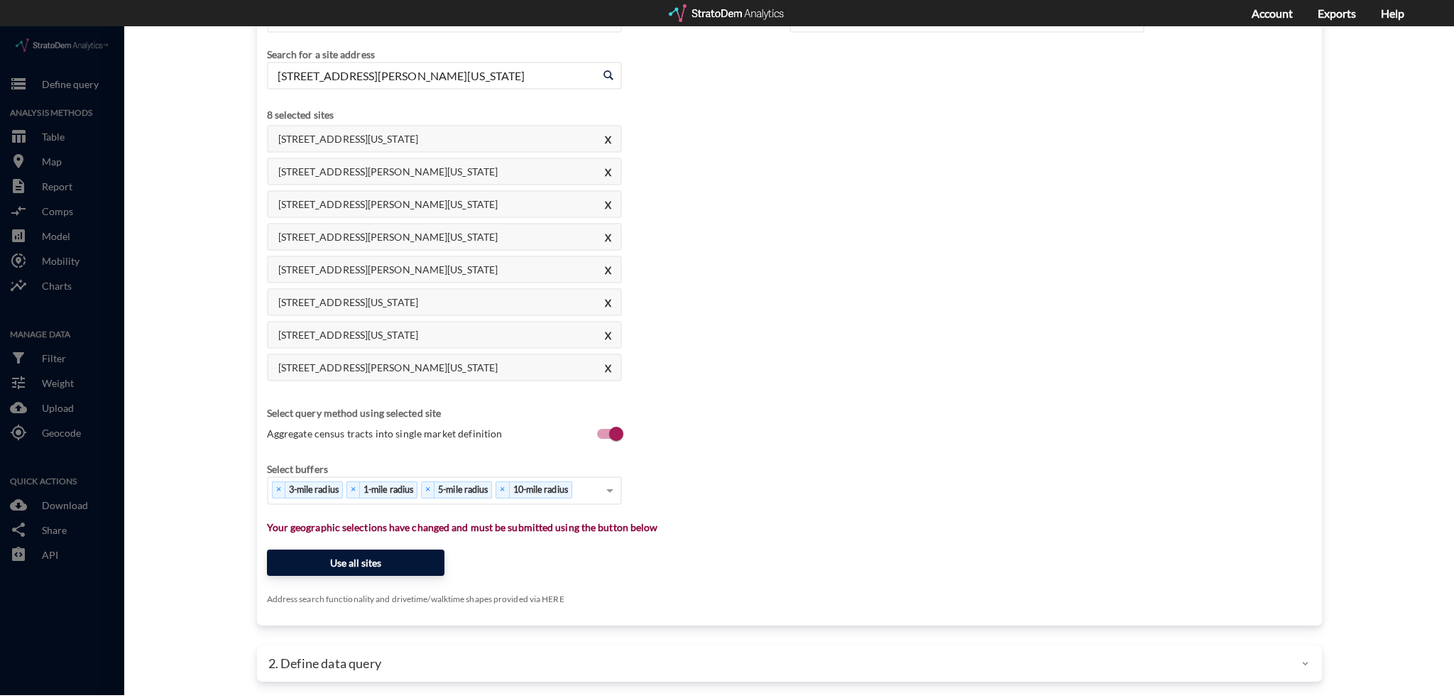
type input "[STREET_ADDRESS][PERSON_NAME][US_STATE]"
click button "Use all sites"
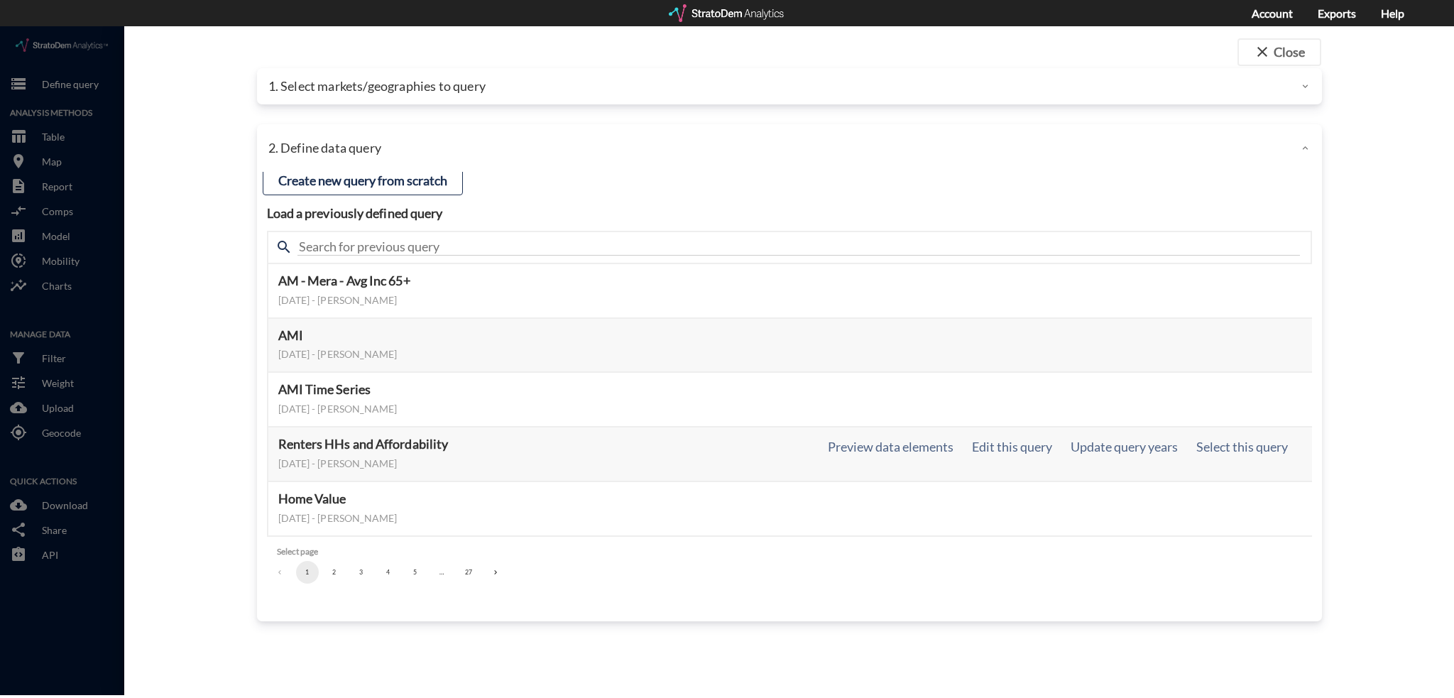
scroll to position [0, 0]
click button "5"
click button "6"
click button "8"
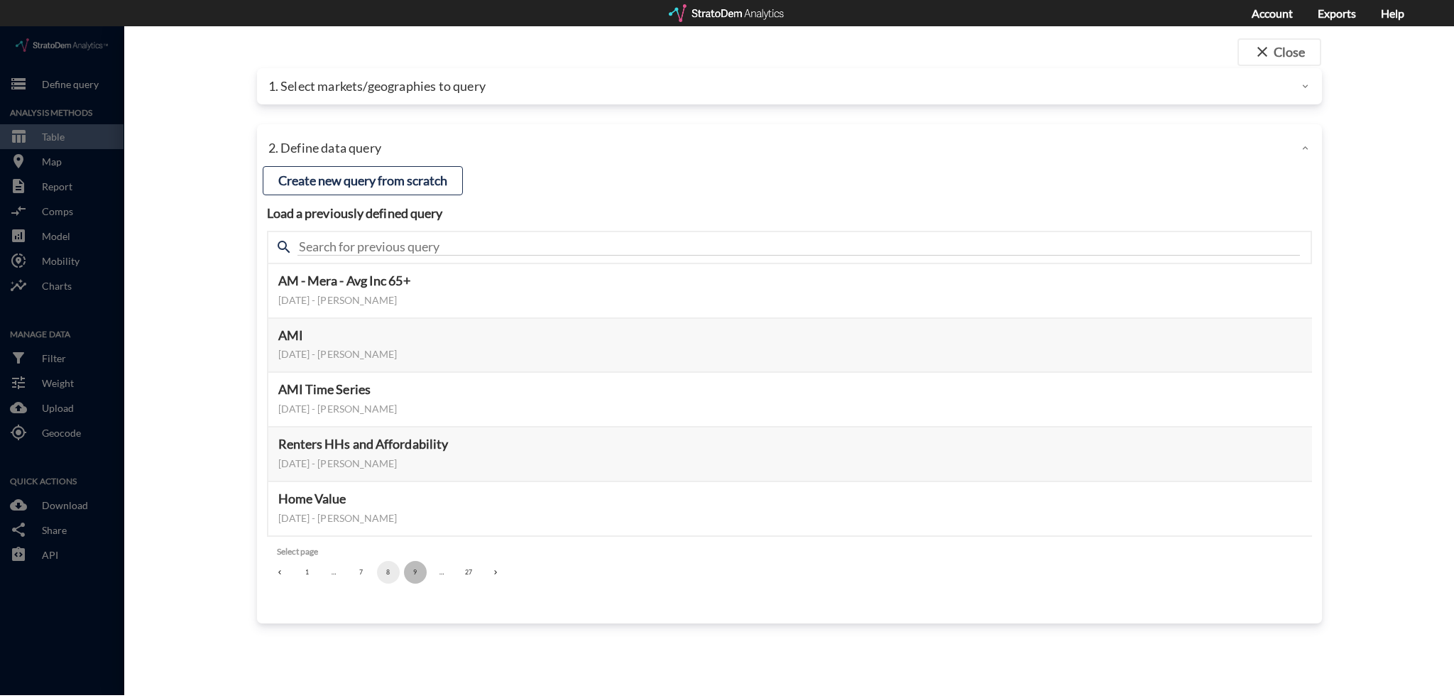
click button "9"
click button "11"
click button "12"
click button "11"
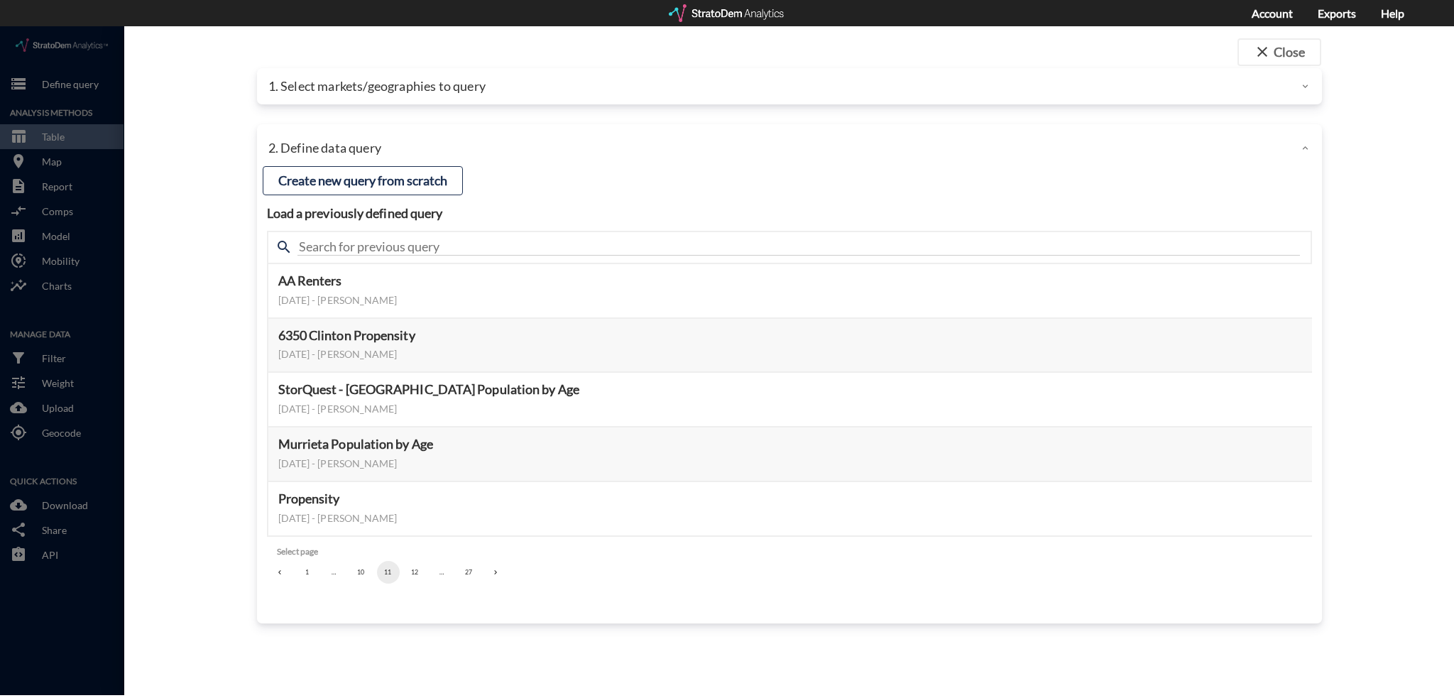
click button "11"
click button "12"
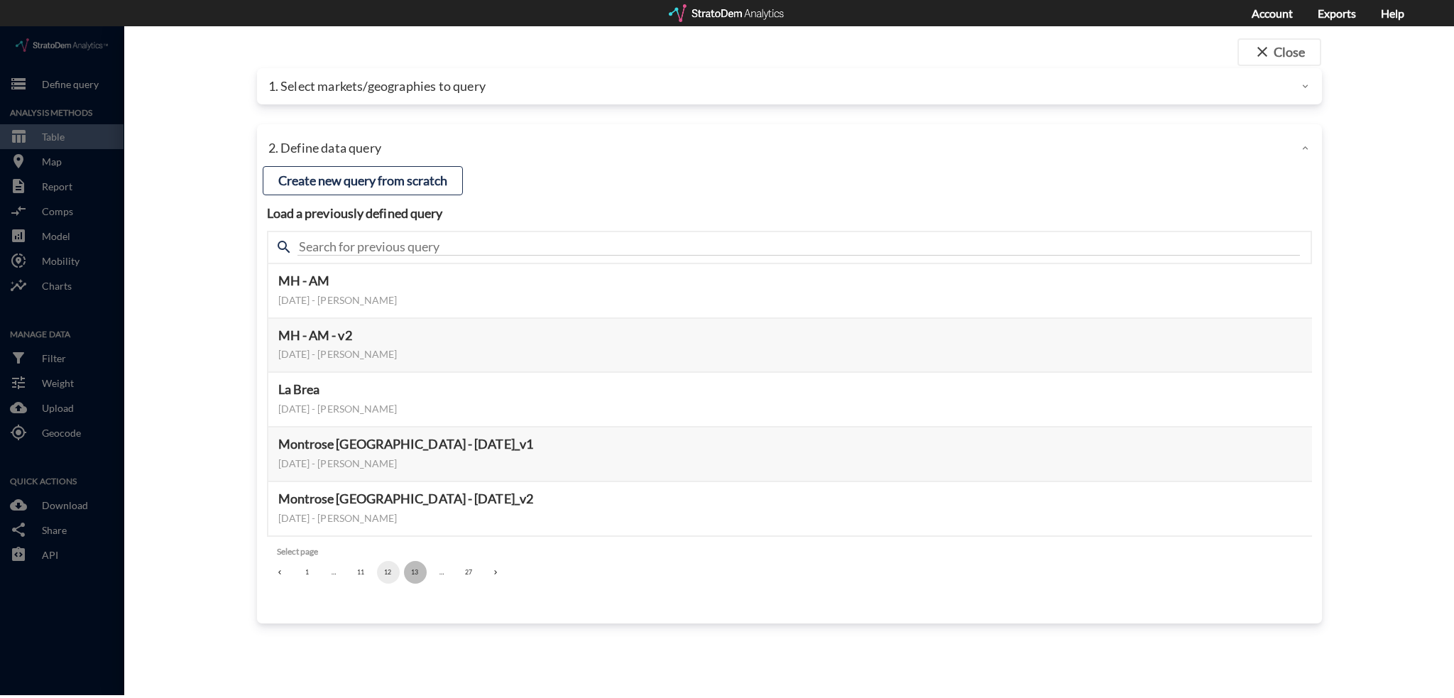
click button "13"
click button "14"
click button "15"
click button "16"
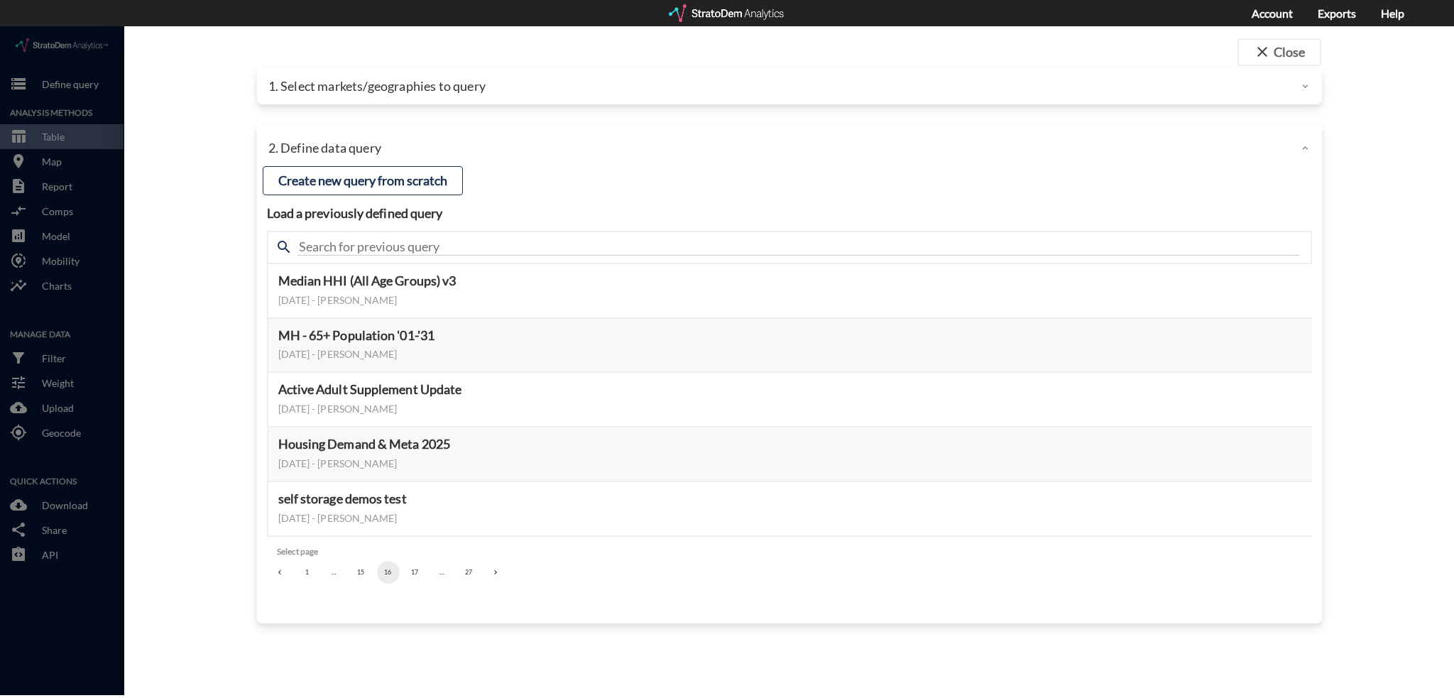
click button "17"
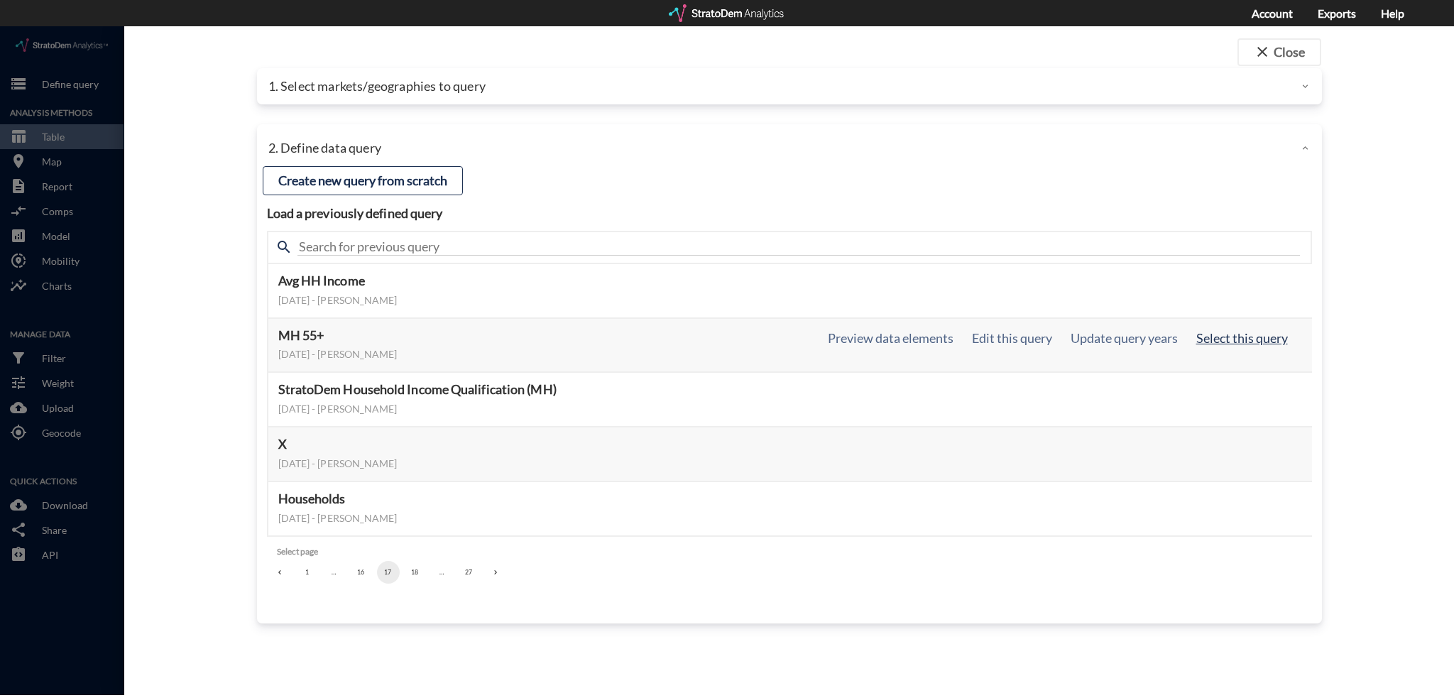
click button "Select this query"
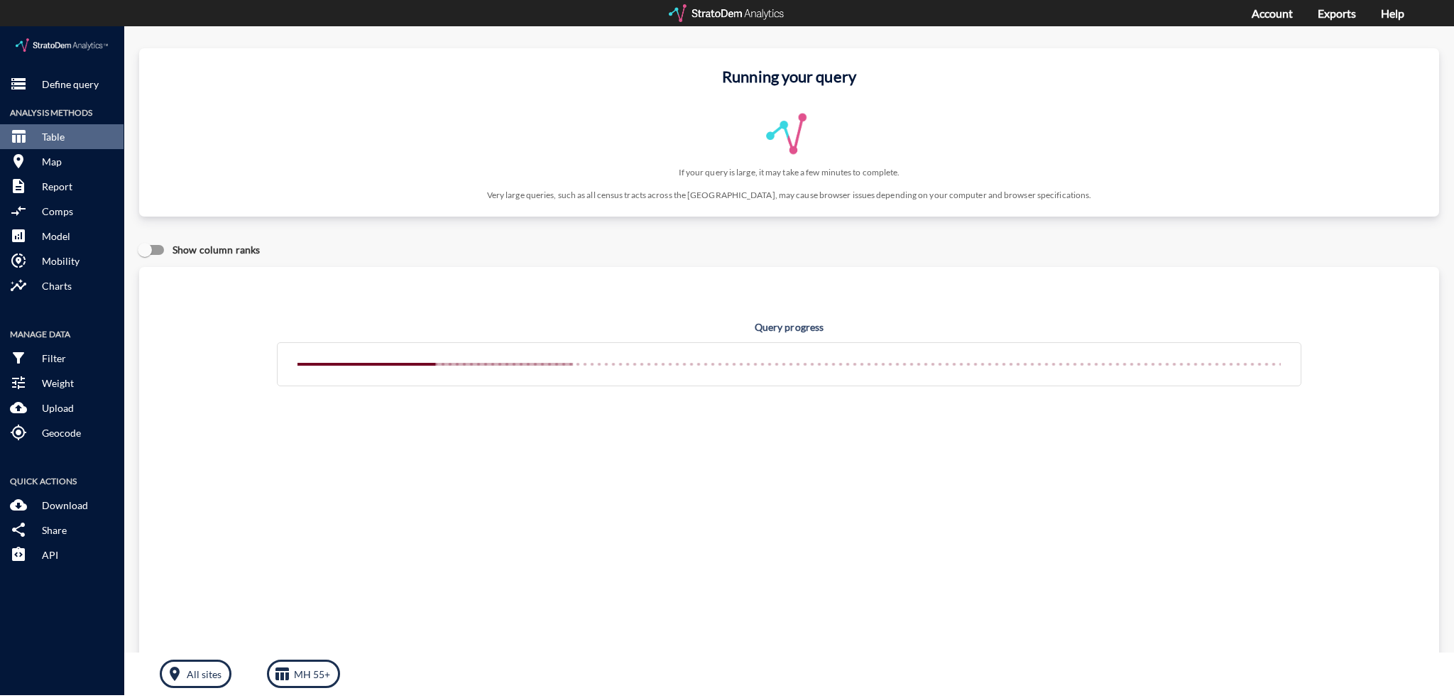
click div "Query progress Home value estimates modeled in part using aggregate data provid…"
click div "Running your query If your query is large, it may take a few minutes to complet…"
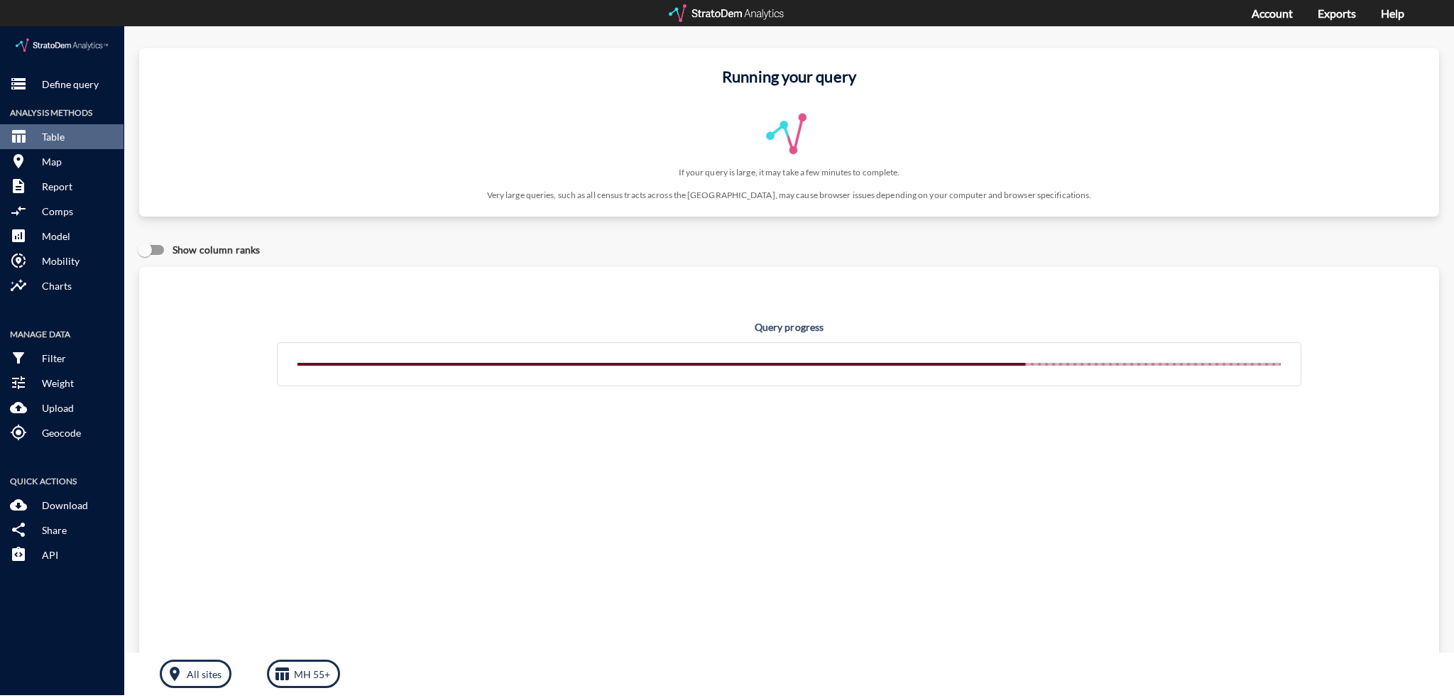
click div "Running your query If your query is large, it may take a few minutes to complet…"
click p "Very large queries, such as all census tracts across the [GEOGRAPHIC_DATA], may…"
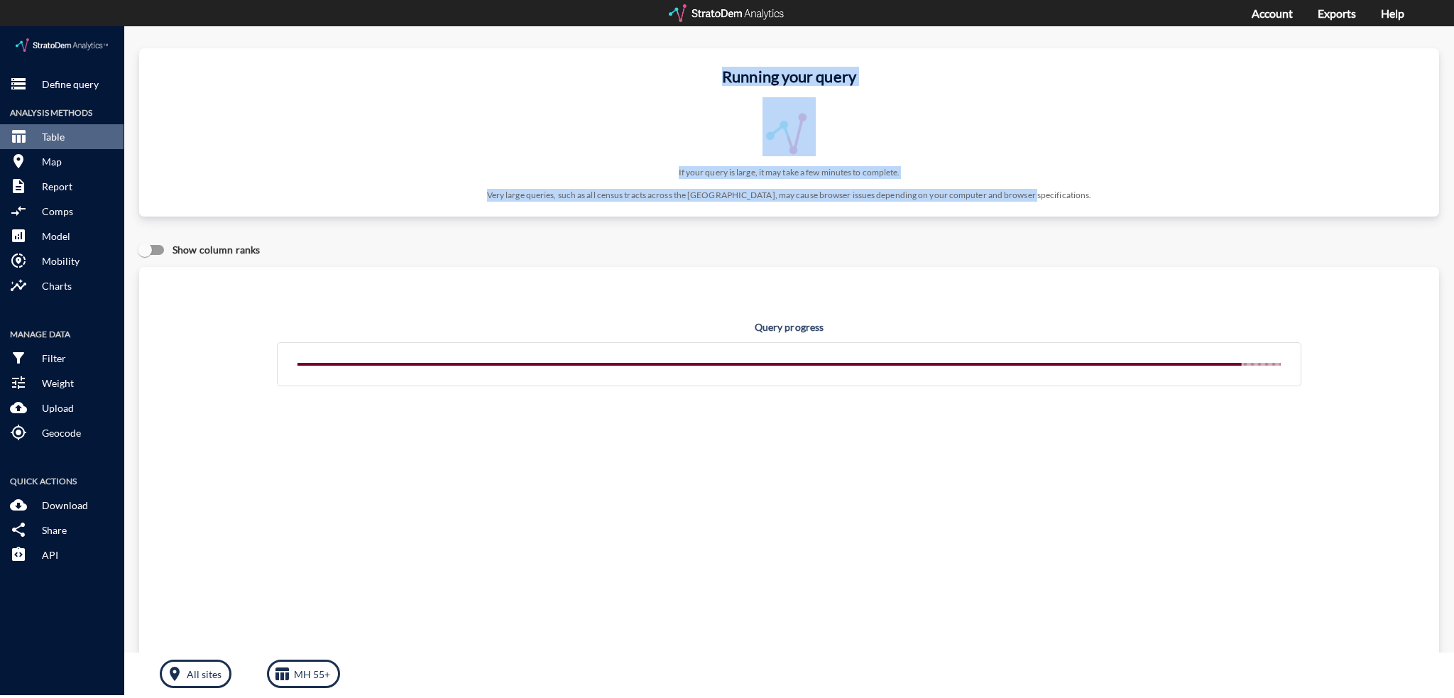
drag, startPoint x: 1066, startPoint y: 171, endPoint x: 713, endPoint y: 43, distance: 375.3
click div "Running your query If your query is large, it may take a few minutes to complet…"
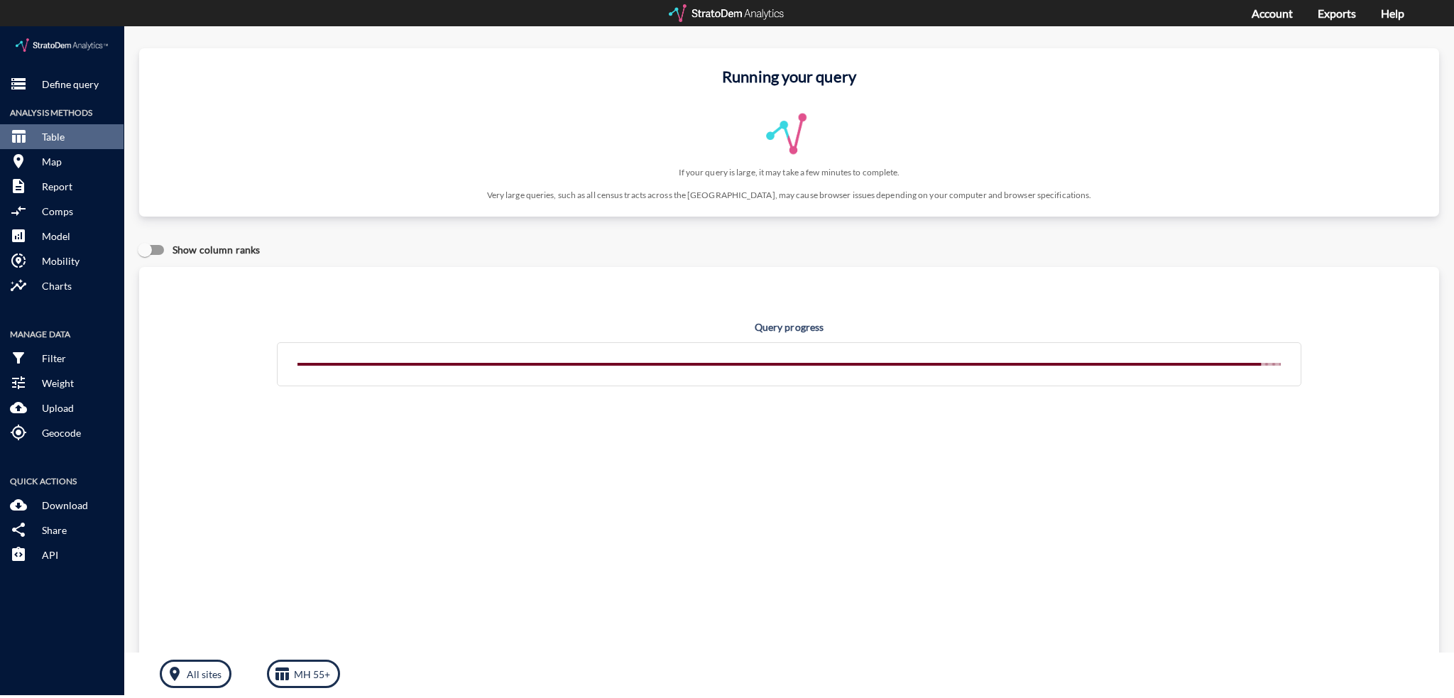
click div "Running your query If your query is large, it may take a few minutes to complet…"
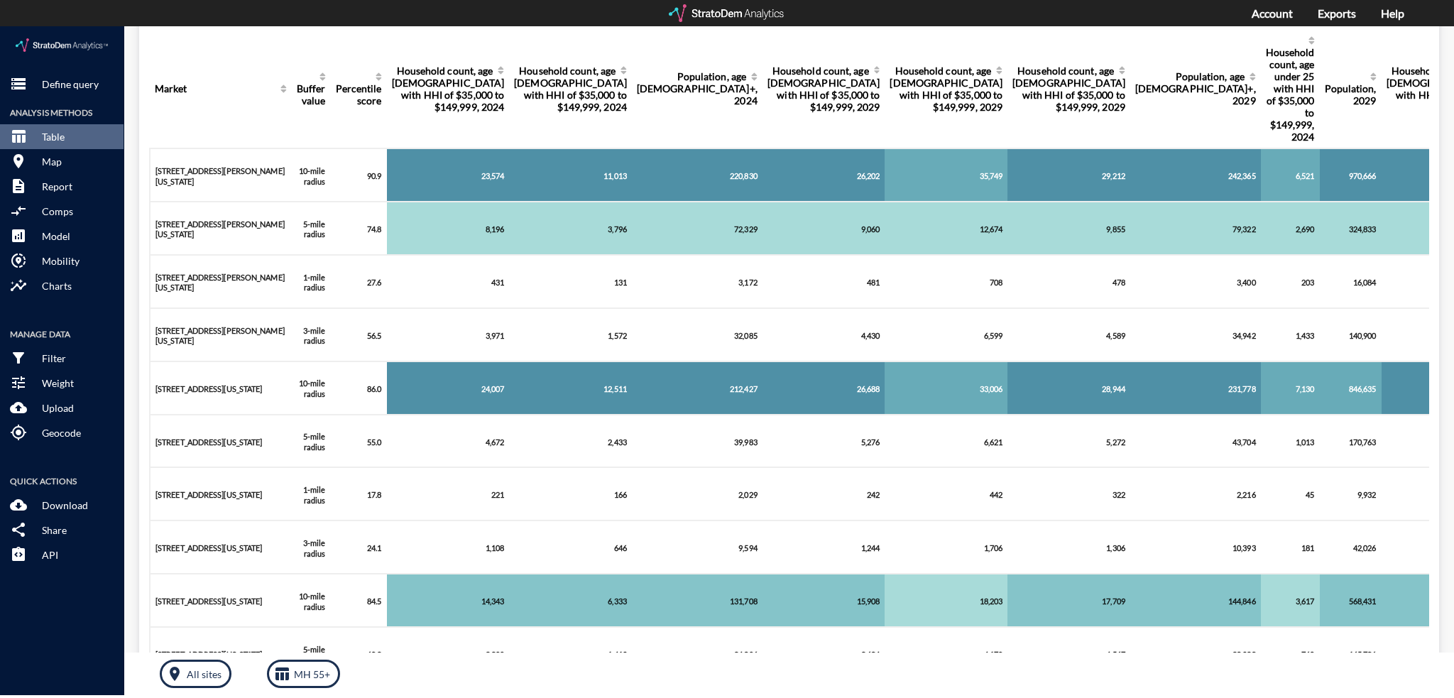
scroll to position [284, 0]
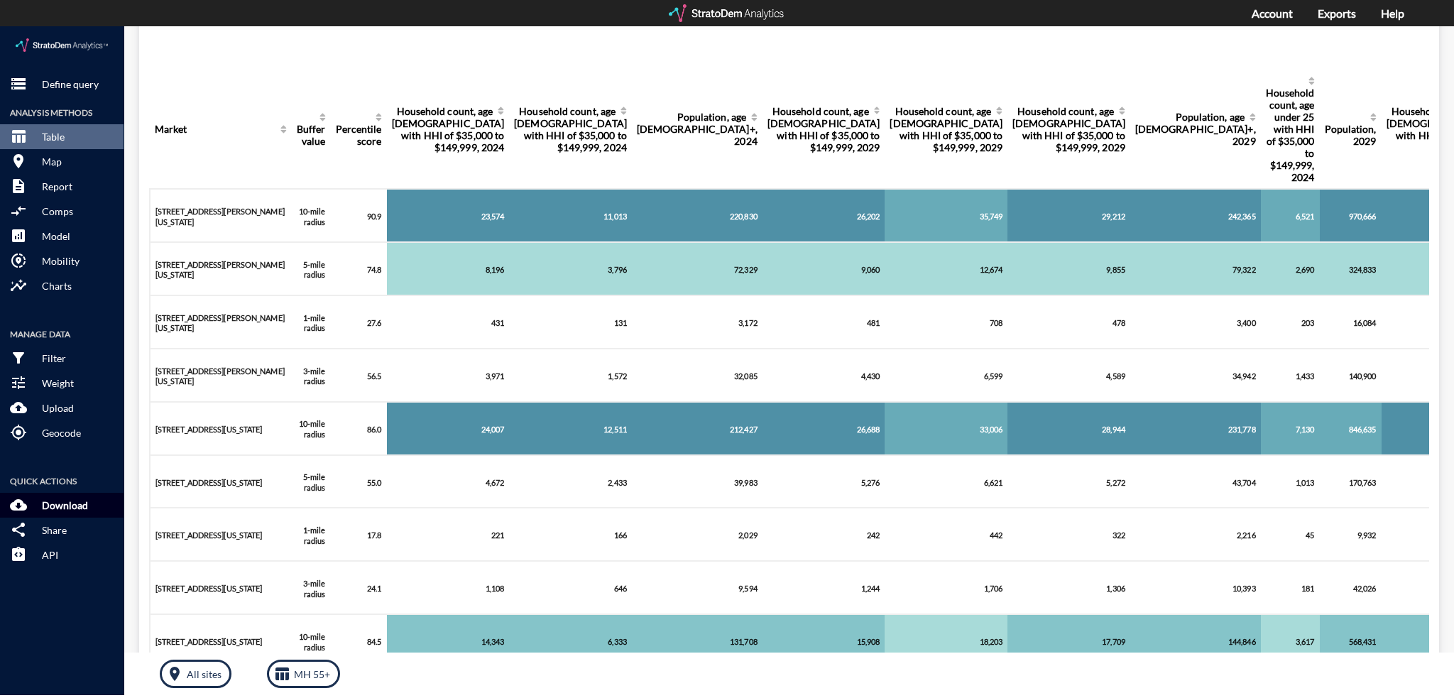
click p "Download"
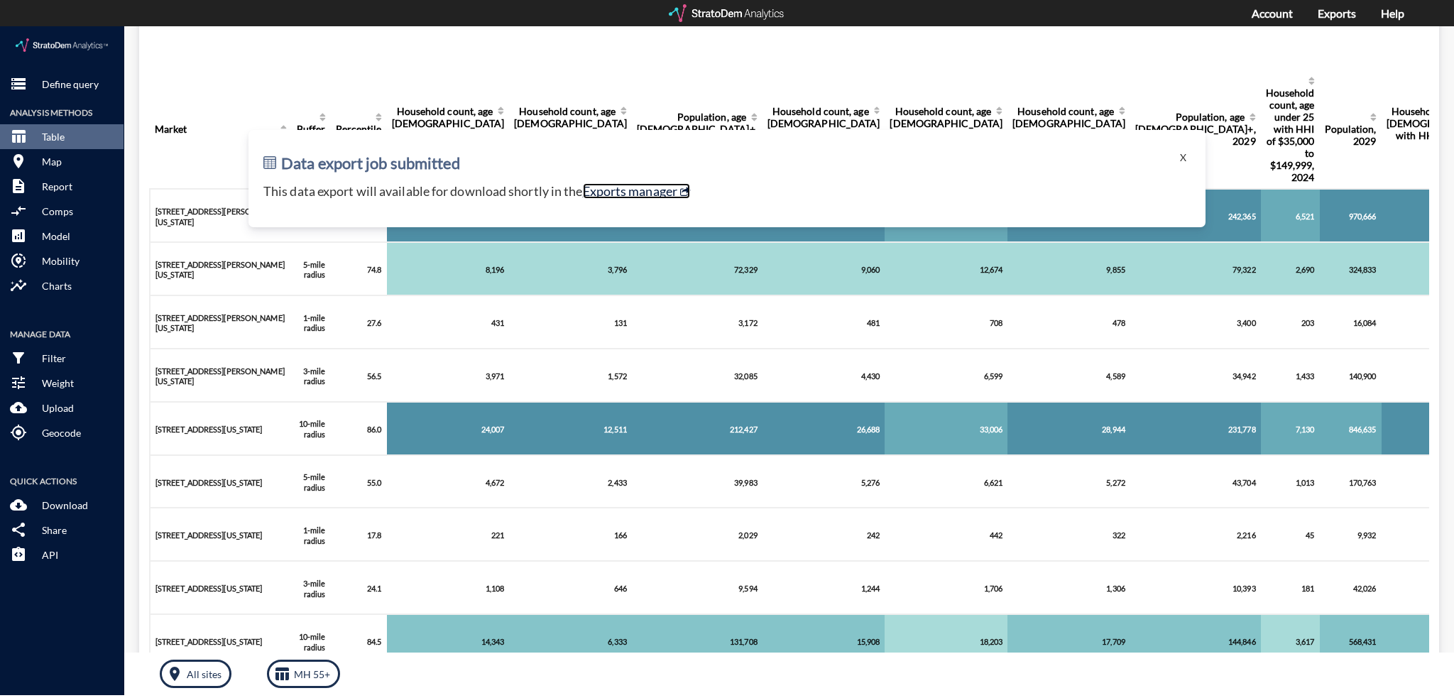
click link "Exports manager"
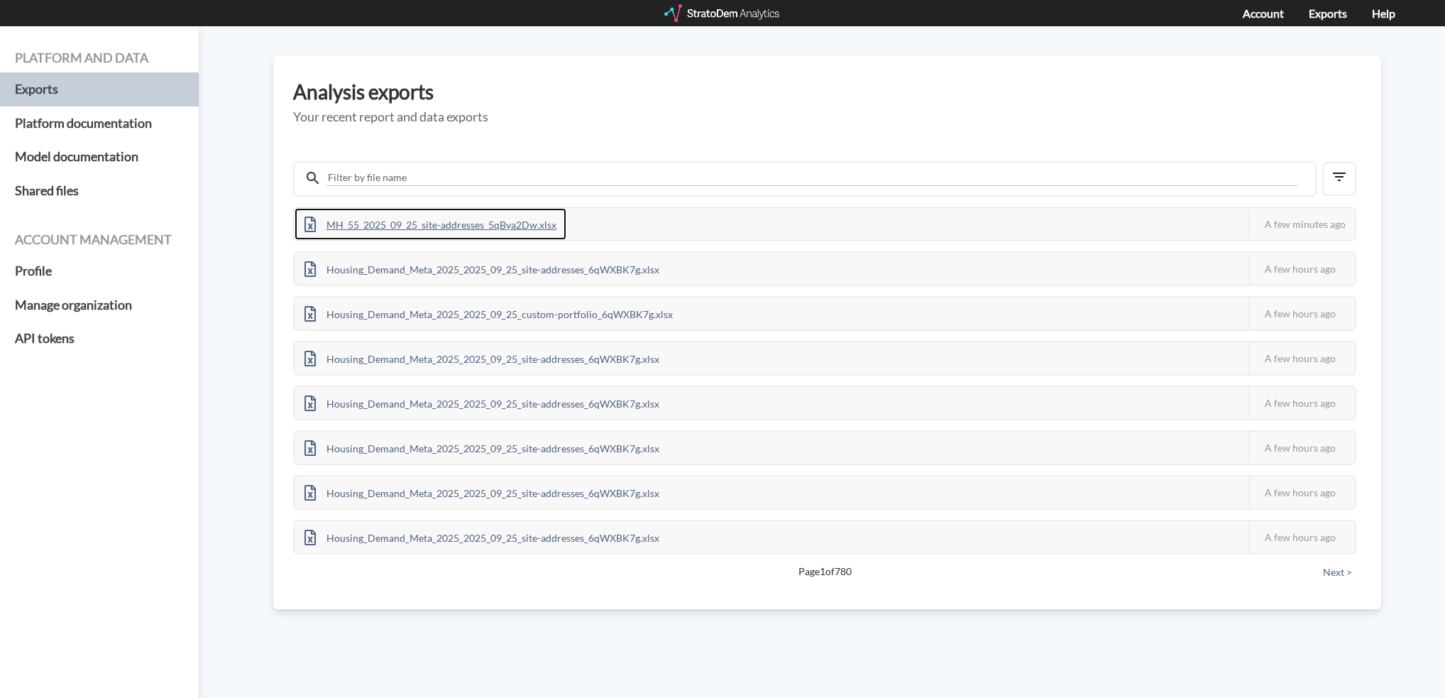
click at [422, 217] on div "MH_55_2025_09_25_site-addresses_5qBya2Dw.xlsx" at bounding box center [431, 224] width 272 height 32
click at [653, 79] on div "Analysis exports Your recent report and data exports MH_55_2025_09_25_site-addr…" at bounding box center [827, 332] width 1108 height 553
